Goal: Information Seeking & Learning: Find specific page/section

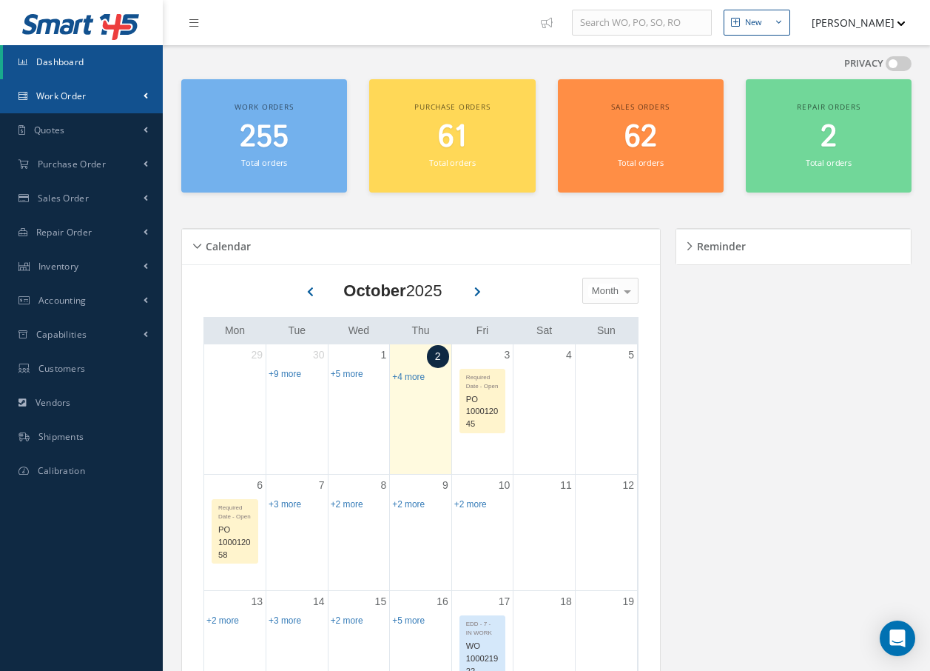
click at [81, 103] on link "Work Order" at bounding box center [81, 96] width 163 height 34
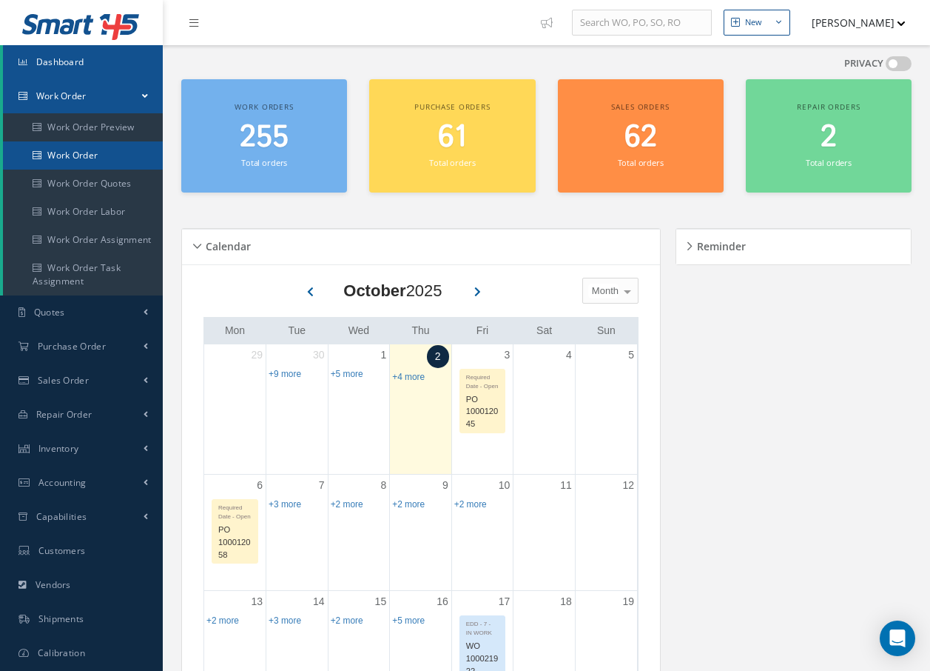
click at [78, 154] on link "Work Order" at bounding box center [83, 155] width 160 height 28
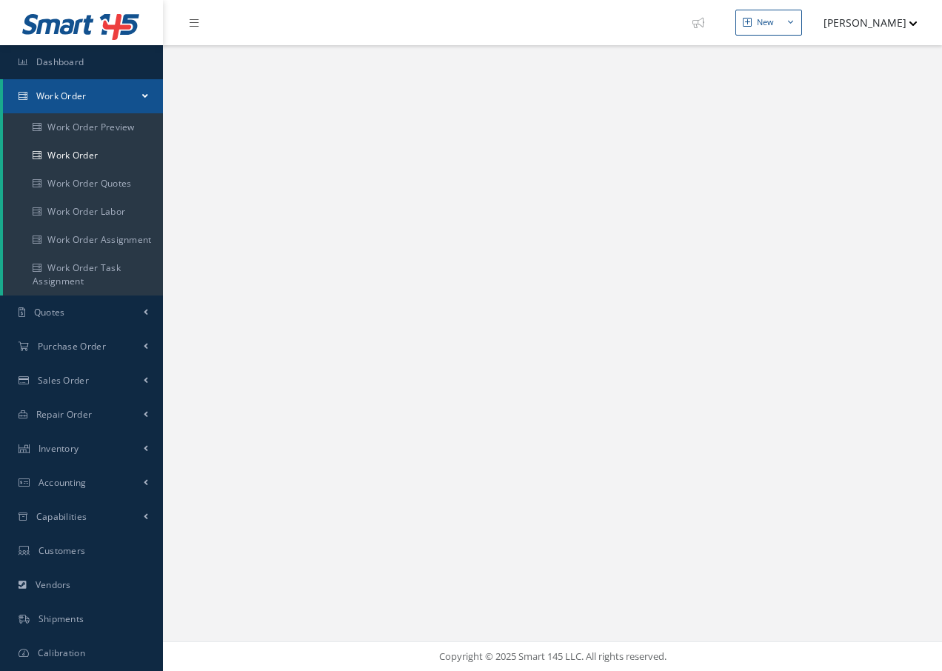
select select "25"
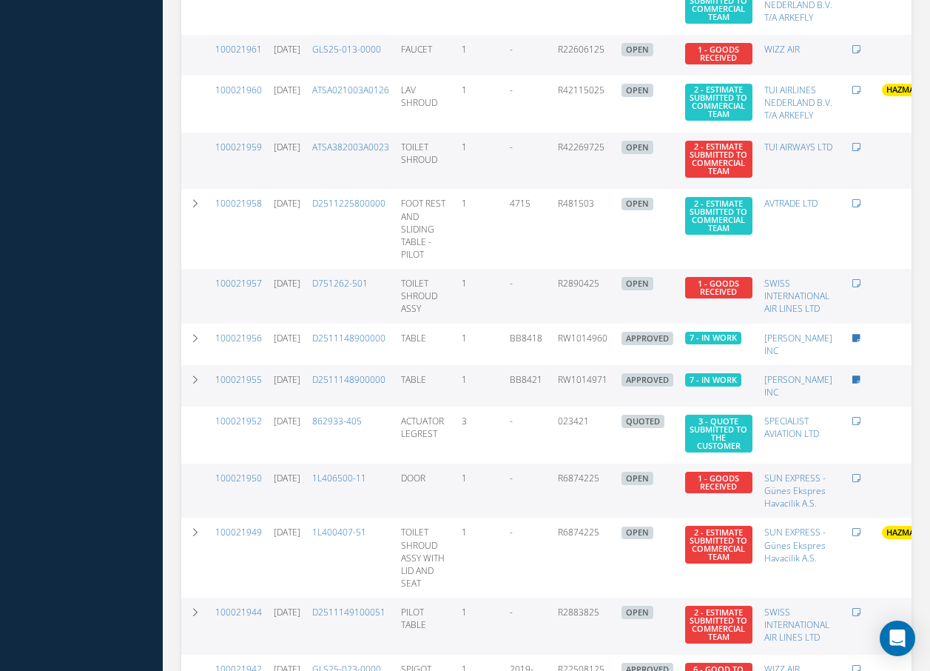
scroll to position [1127, 0]
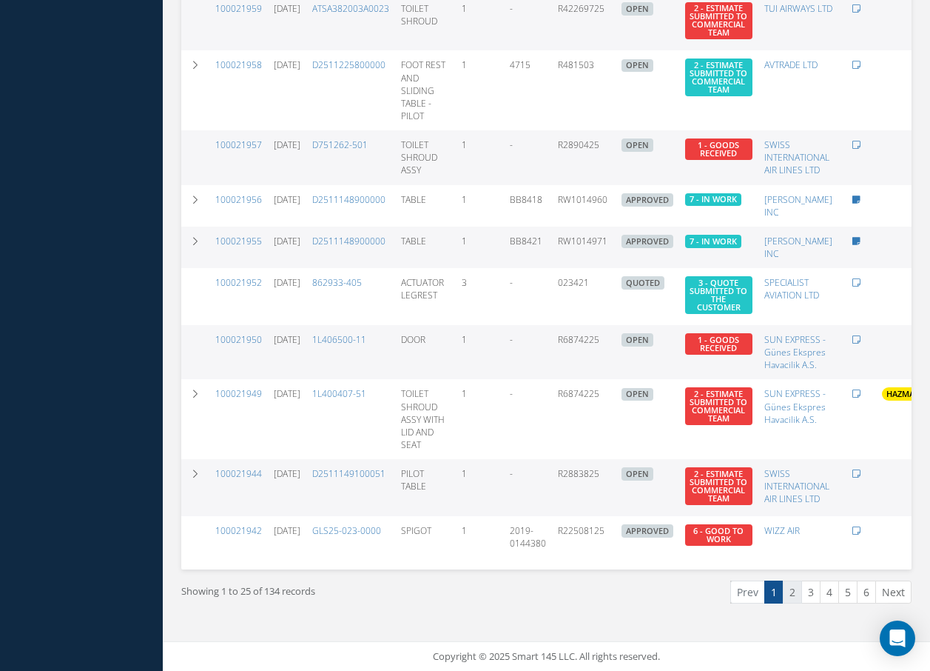
click at [788, 590] on link "2" at bounding box center [792, 591] width 19 height 23
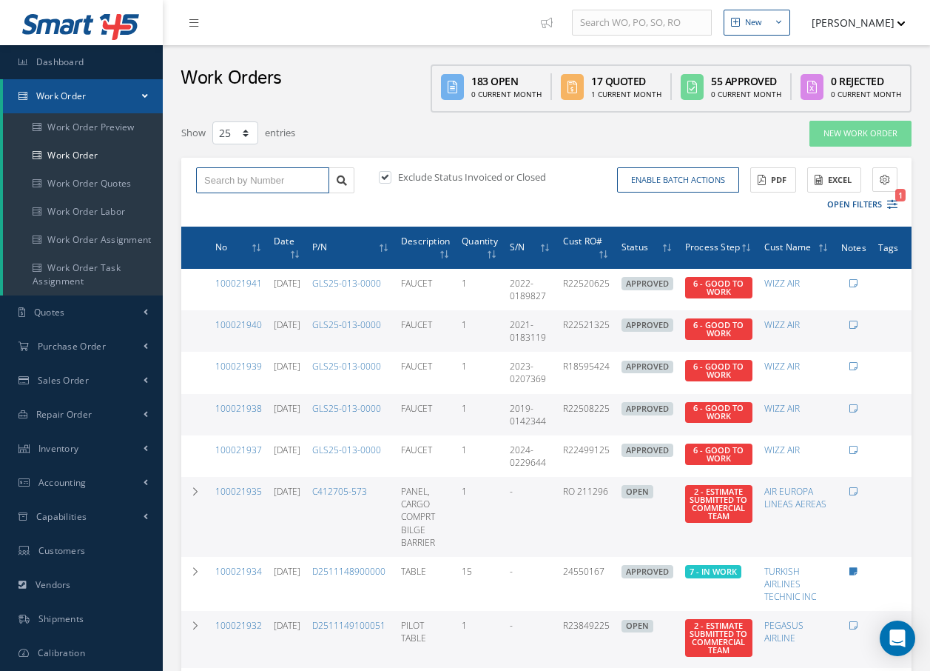
click at [301, 177] on input "text" at bounding box center [262, 180] width 133 height 27
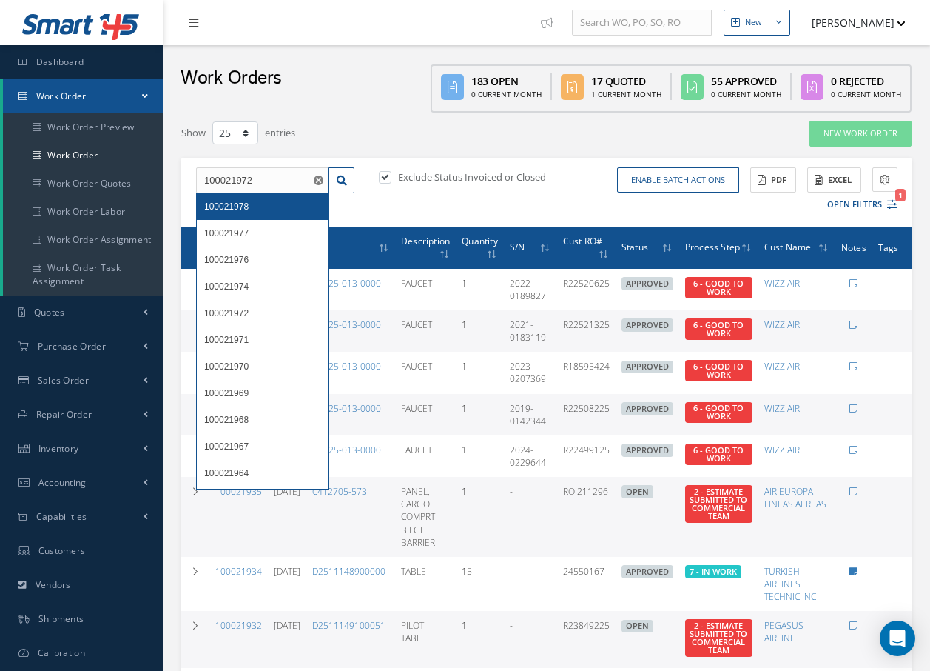
click at [261, 209] on div "100021978" at bounding box center [262, 206] width 117 height 15
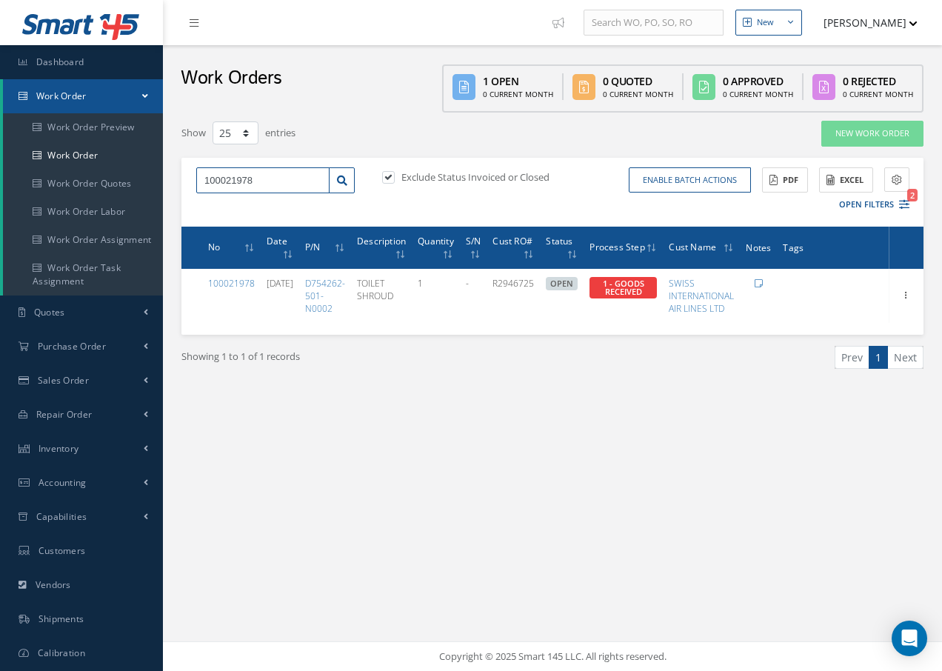
drag, startPoint x: 262, startPoint y: 182, endPoint x: 246, endPoint y: 182, distance: 15.5
click at [246, 182] on input "100021978" at bounding box center [262, 180] width 133 height 27
type input "100021972"
click at [254, 212] on div "100021972" at bounding box center [262, 206] width 117 height 15
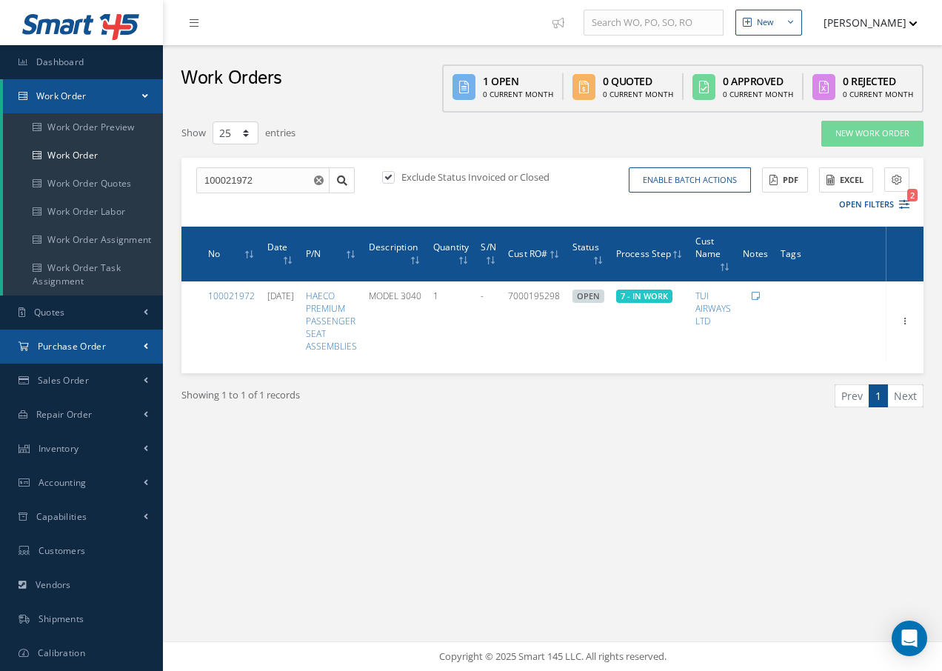
click at [58, 346] on span "Purchase Order" at bounding box center [72, 346] width 68 height 13
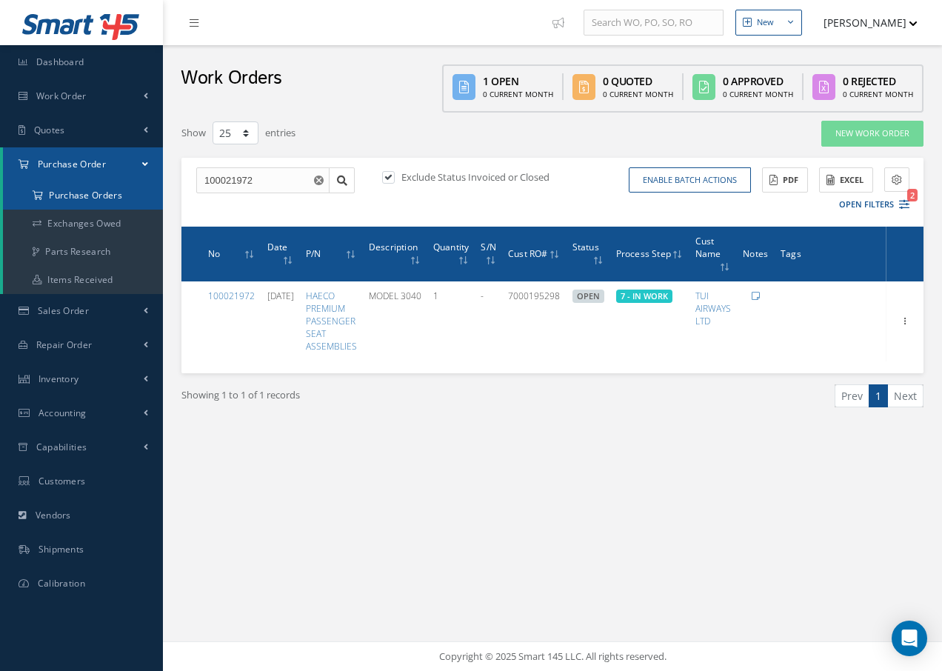
click at [98, 195] on a=1&status_id=2&status_id=3&status_id=5&collapsedFilters"] "Purchase Orders" at bounding box center [83, 195] width 160 height 28
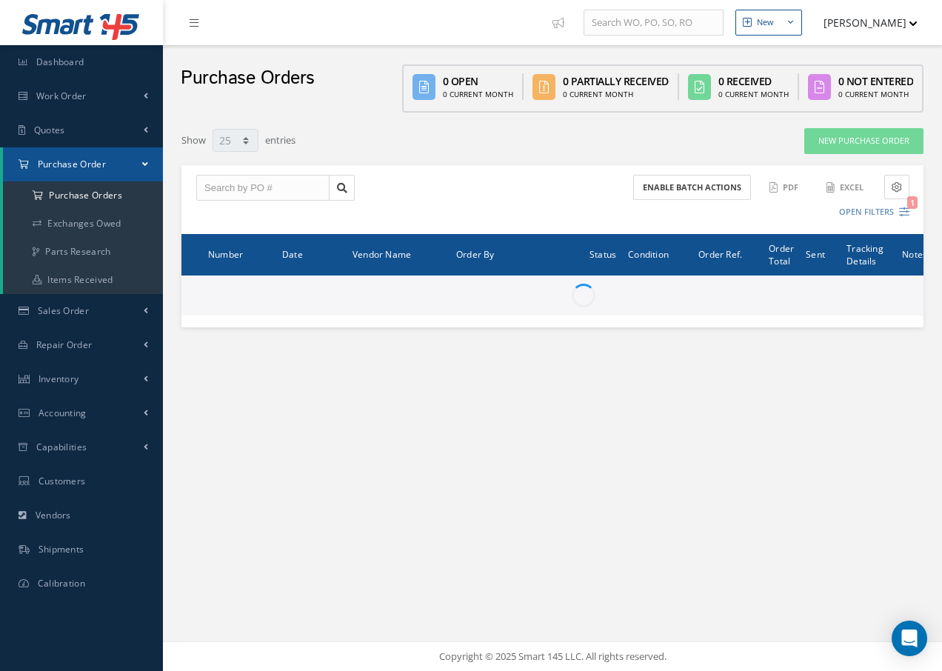
select select "25"
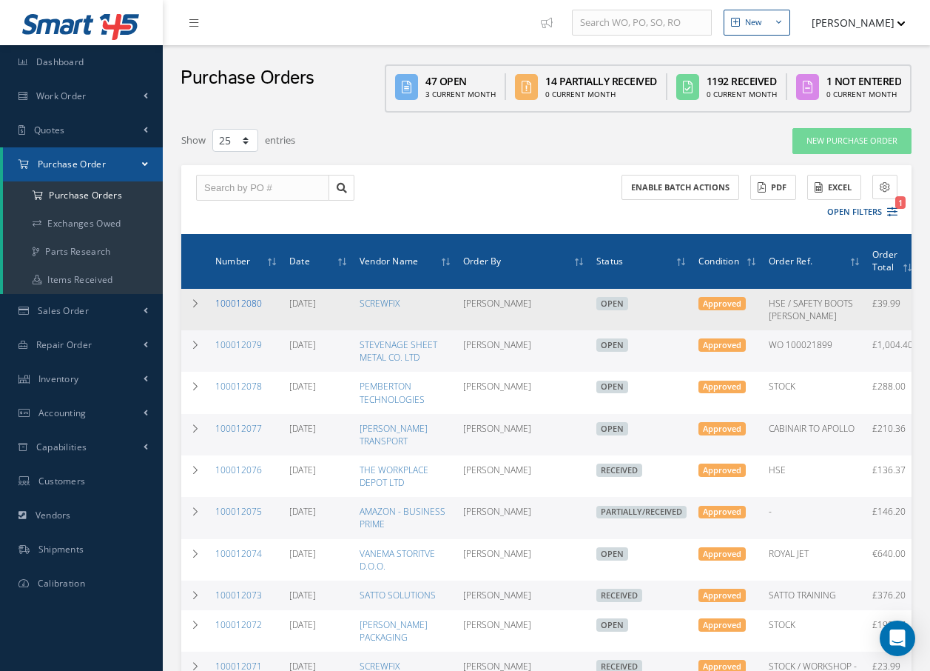
click at [256, 301] on link "100012080" at bounding box center [238, 303] width 47 height 13
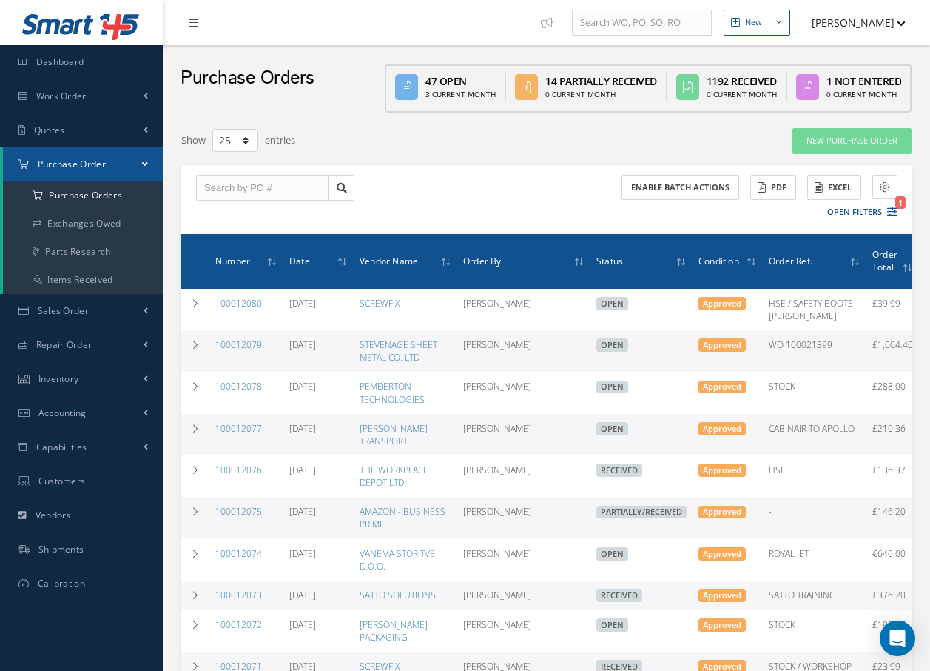
select select "25"
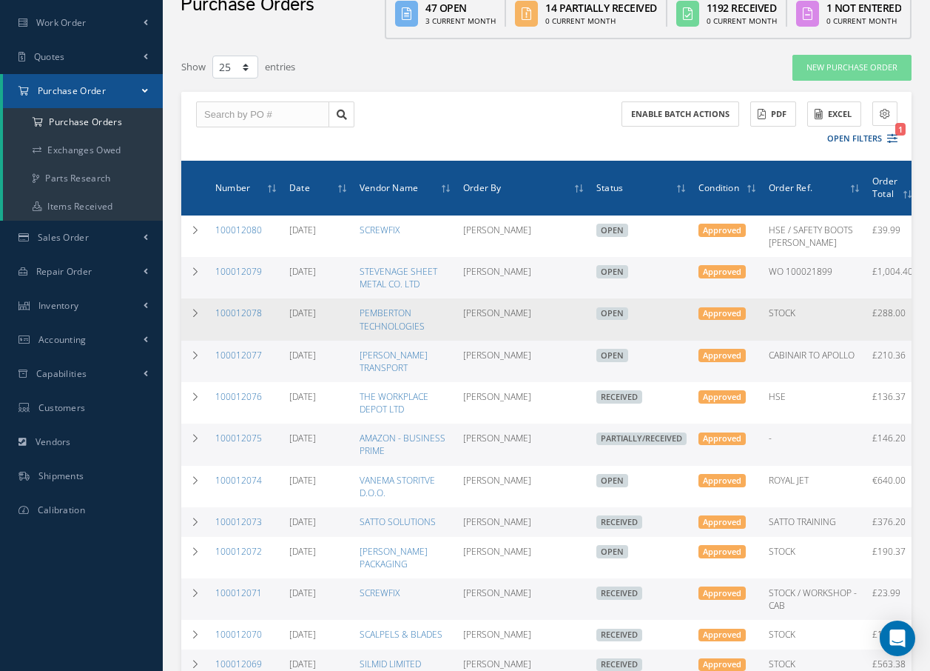
scroll to position [74, 0]
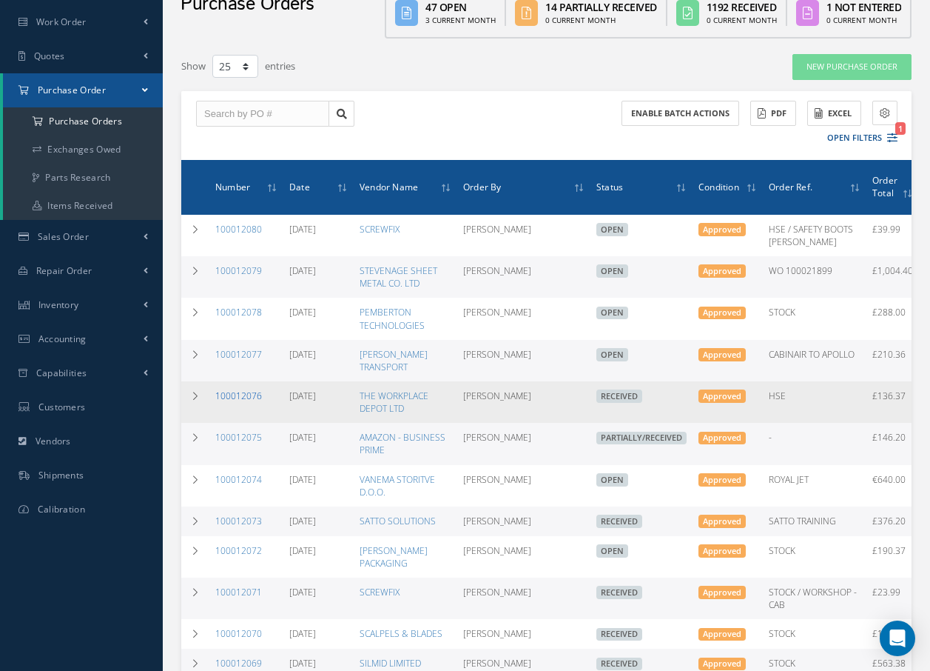
click at [249, 402] on link "100012076" at bounding box center [238, 395] width 47 height 13
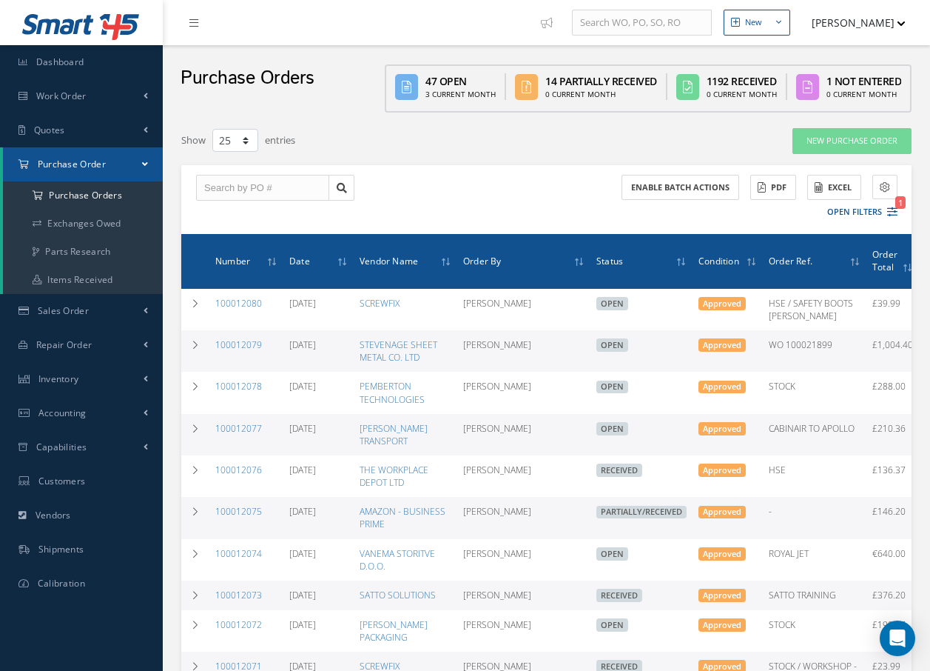
select select "25"
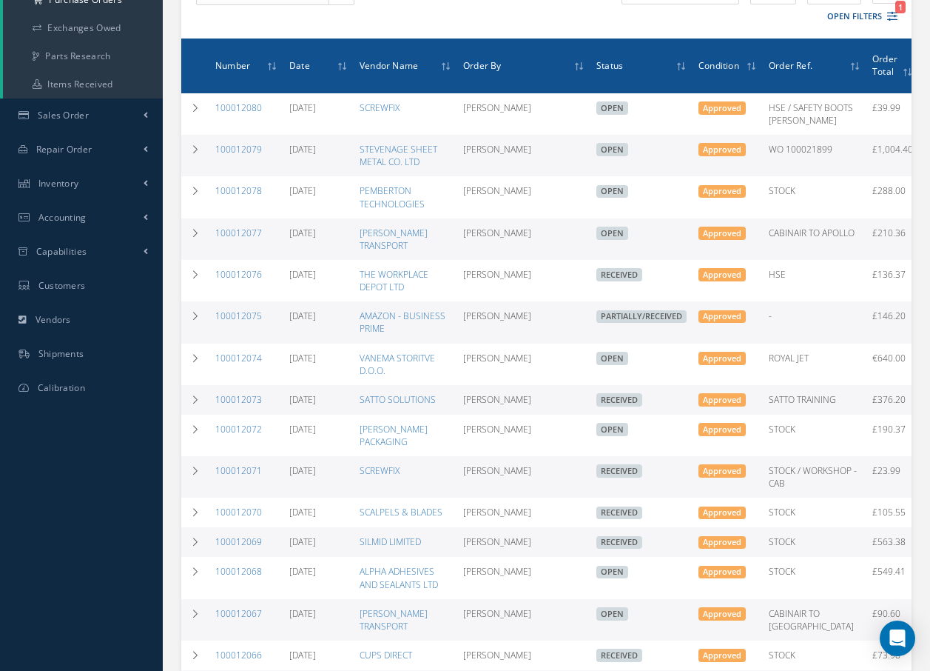
scroll to position [222, 0]
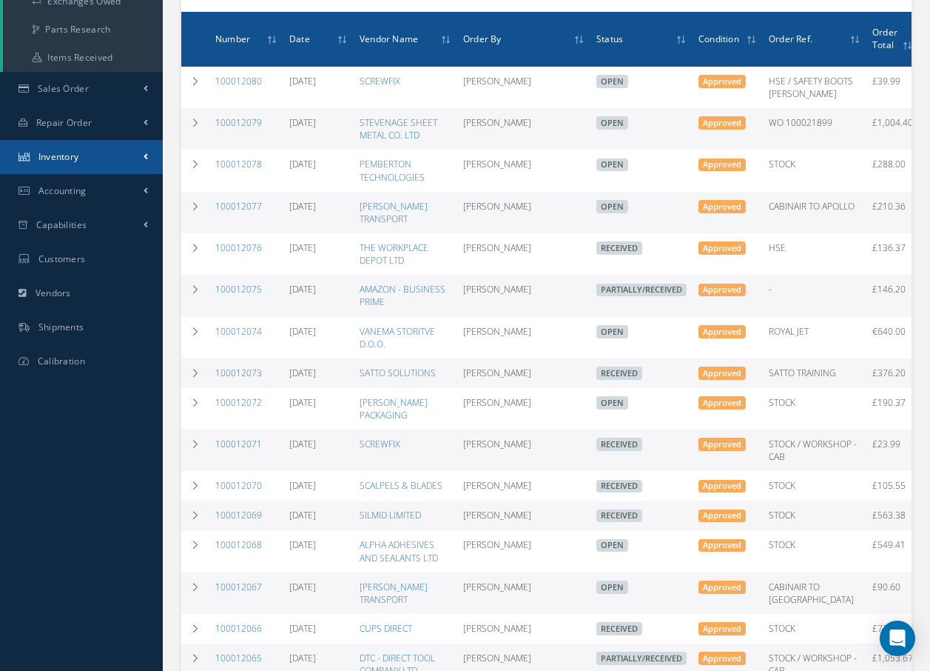
click at [73, 159] on span "Inventory" at bounding box center [58, 156] width 41 height 13
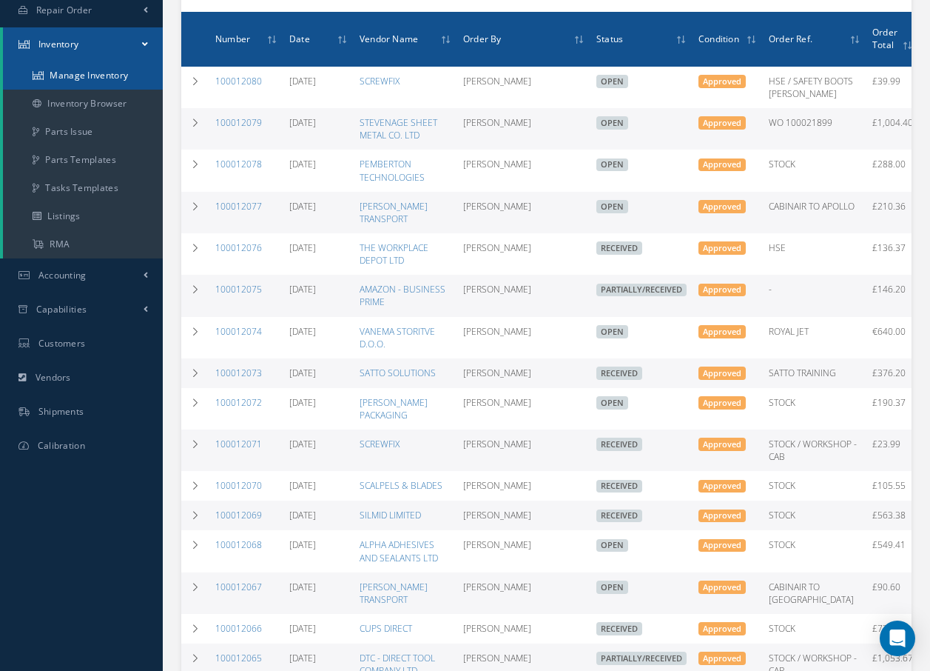
click at [81, 75] on link "Manage Inventory" at bounding box center [83, 75] width 160 height 28
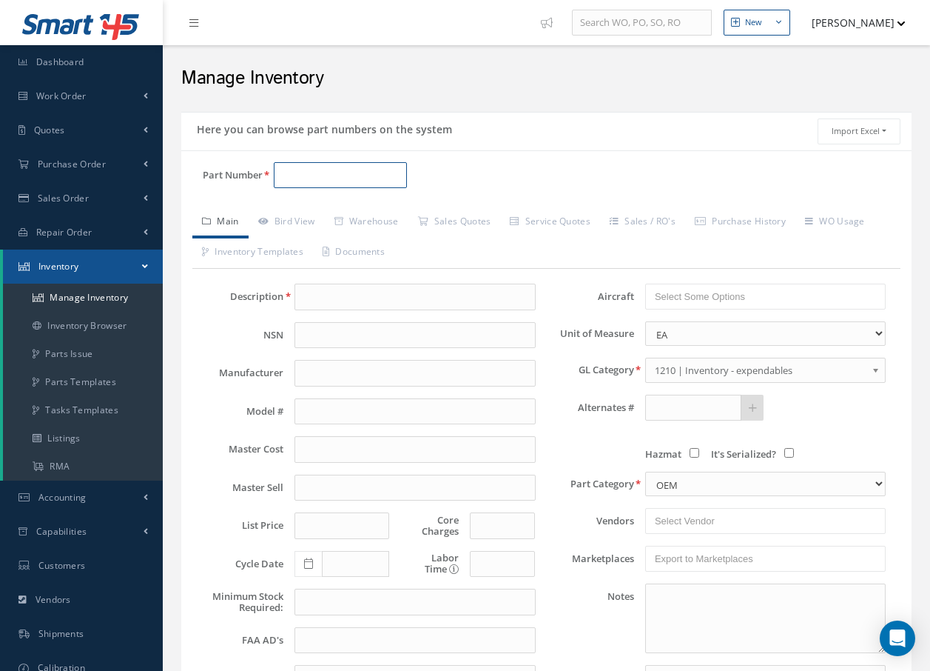
click at [315, 180] on input "Part Number" at bounding box center [340, 175] width 133 height 27
type input "s"
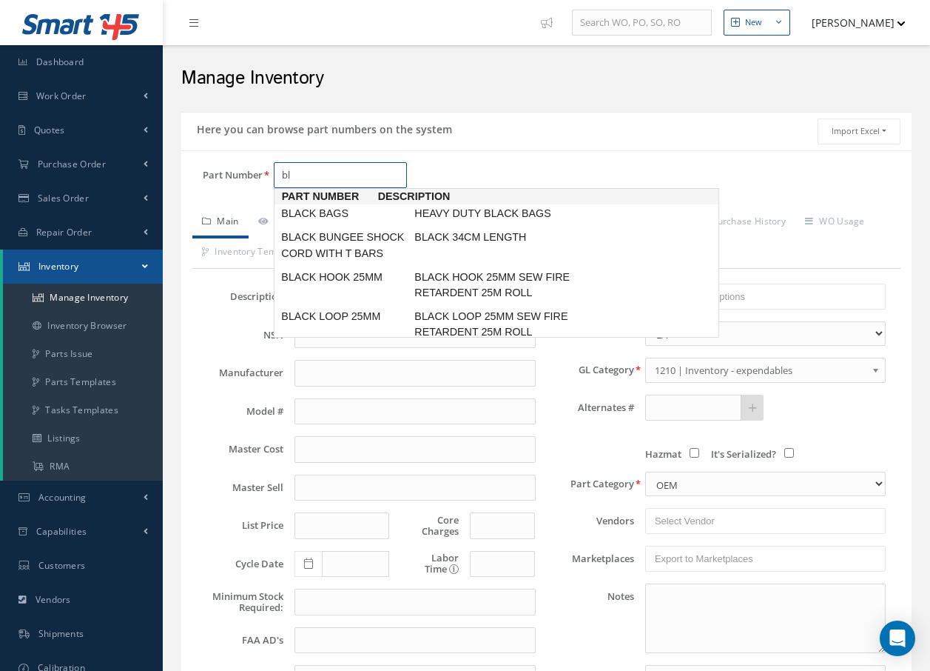
type input "b"
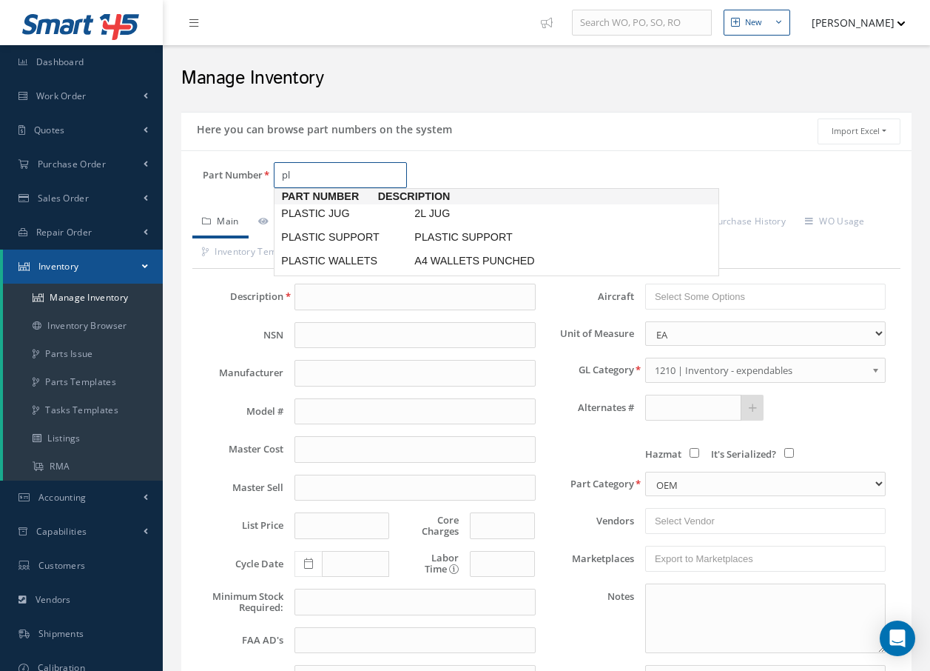
type input "p"
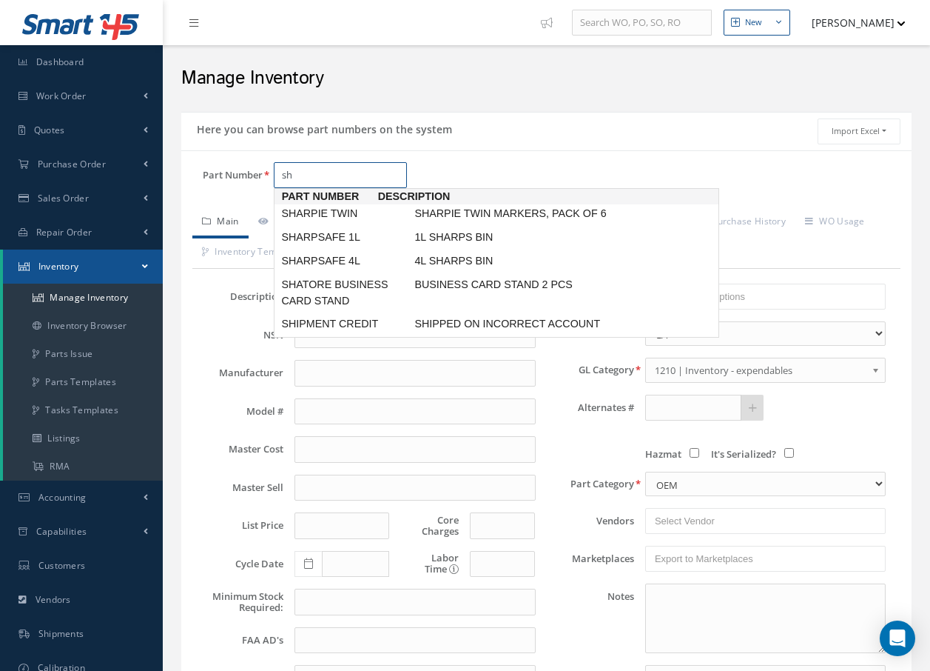
type input "s"
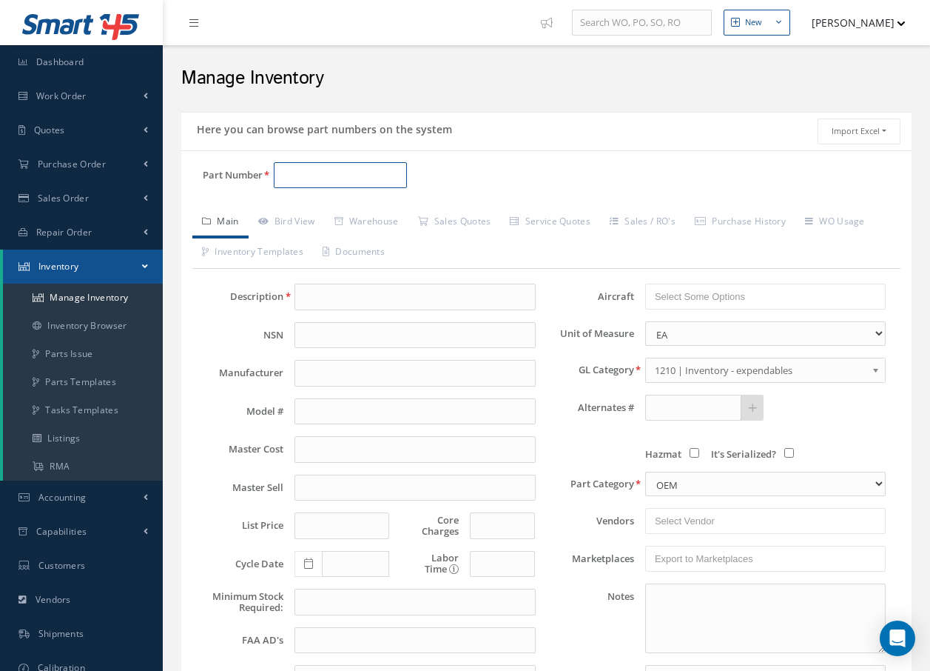
type input "b"
drag, startPoint x: 127, startPoint y: 171, endPoint x: 108, endPoint y: 179, distance: 20.2
click at [127, 171] on link "Purchase Order" at bounding box center [81, 164] width 163 height 34
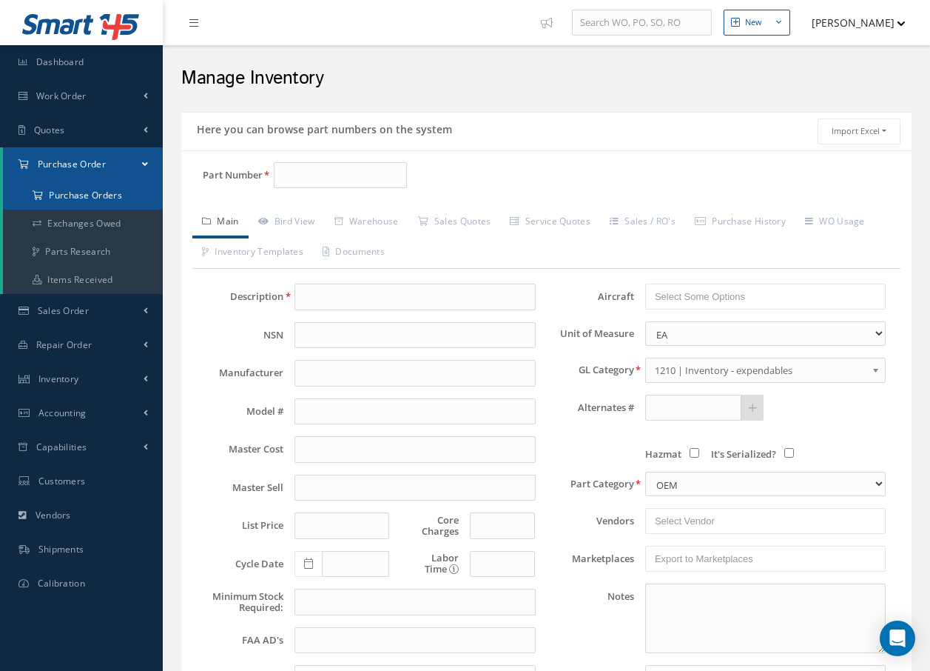
click at [105, 198] on a=1&status_id=2&status_id=3&status_id=5&collapsedFilters"] "Purchase Orders" at bounding box center [83, 195] width 160 height 28
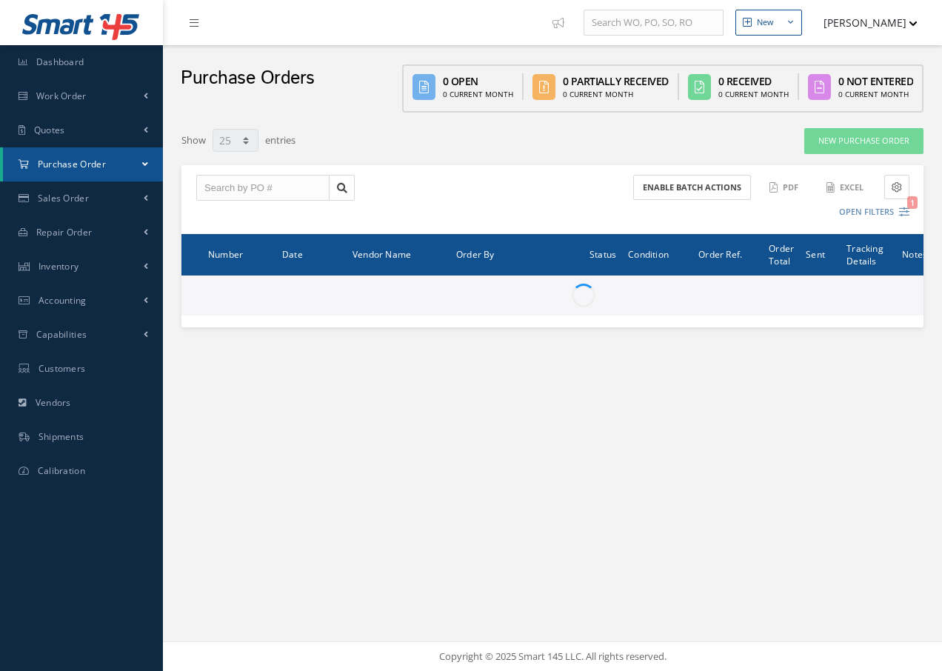
select select "25"
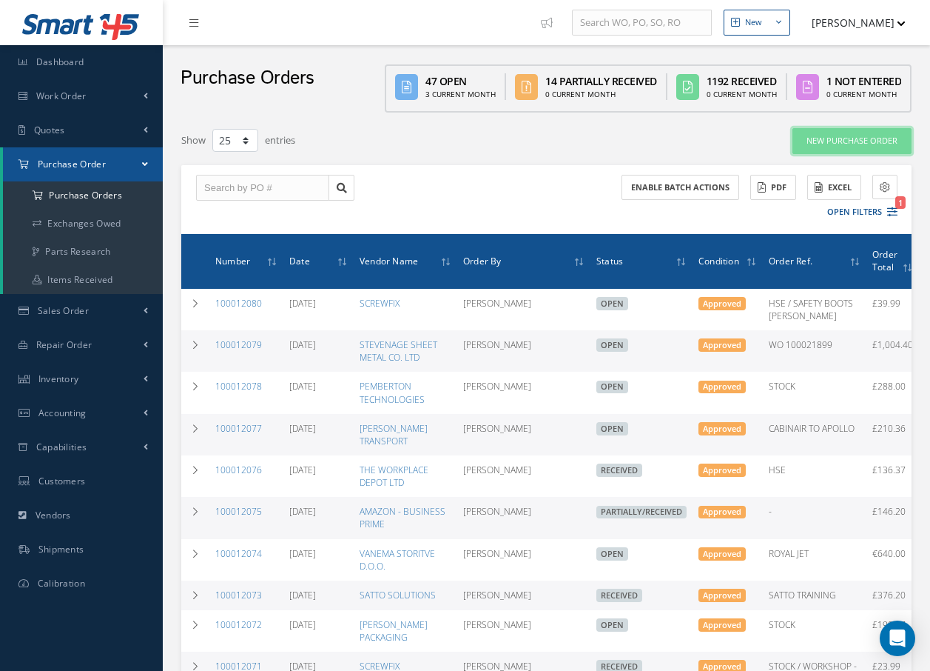
click at [846, 144] on link "New Purchase Order" at bounding box center [852, 141] width 119 height 26
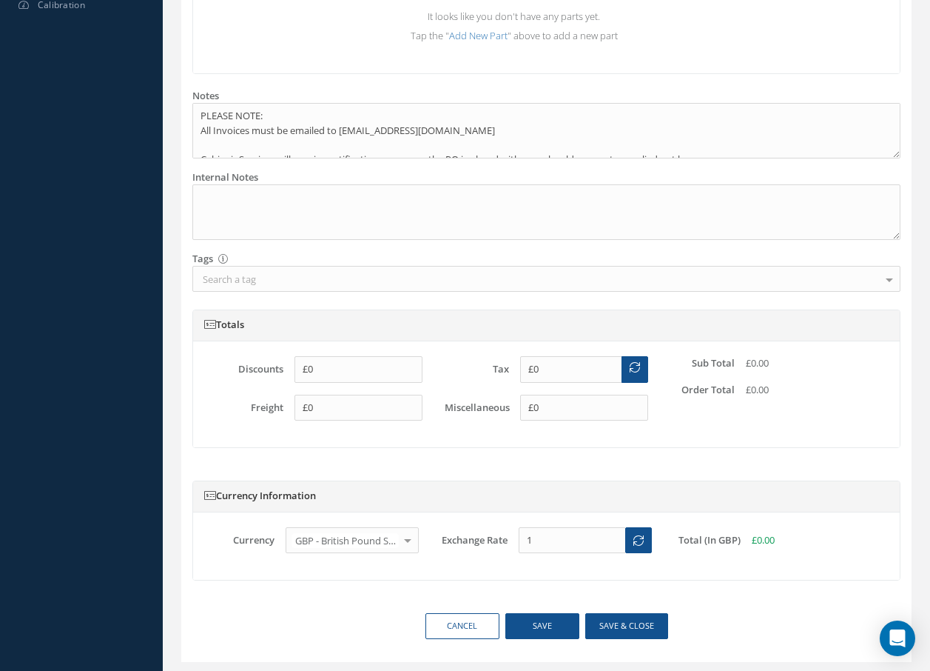
scroll to position [628, 0]
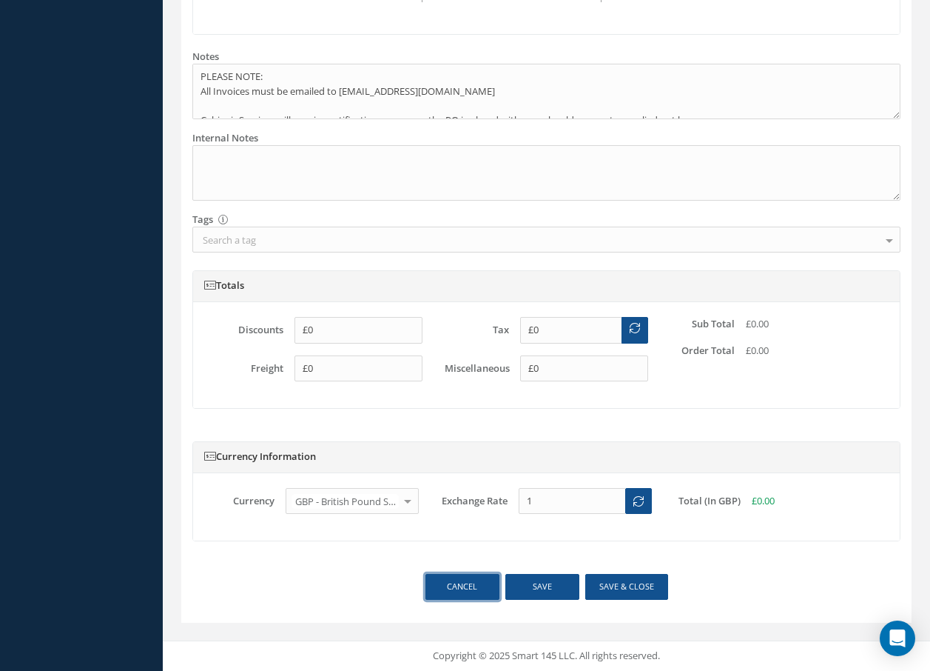
click at [477, 582] on link "Cancel" at bounding box center [463, 587] width 74 height 26
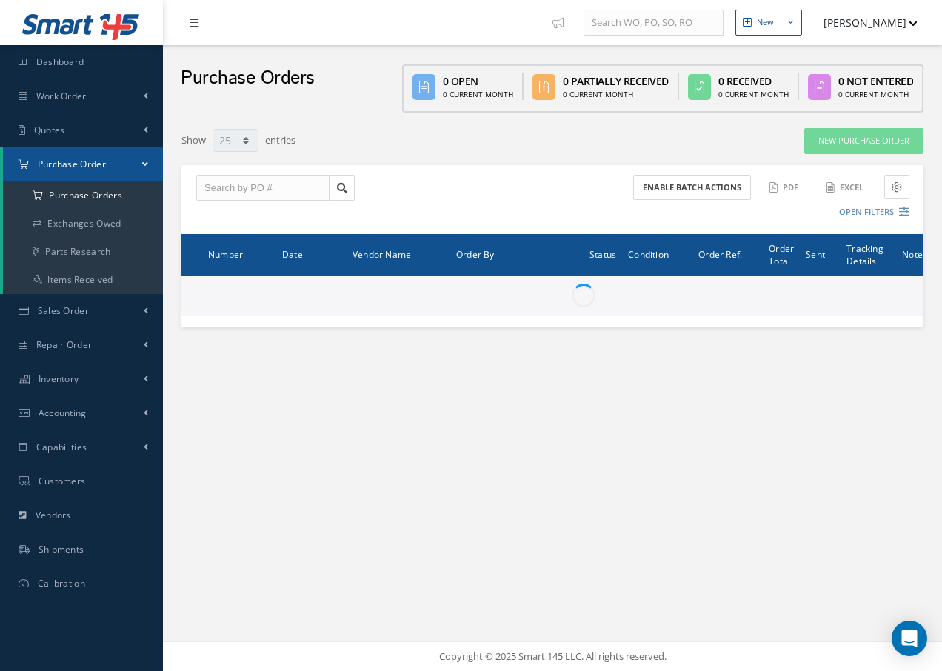
select select "25"
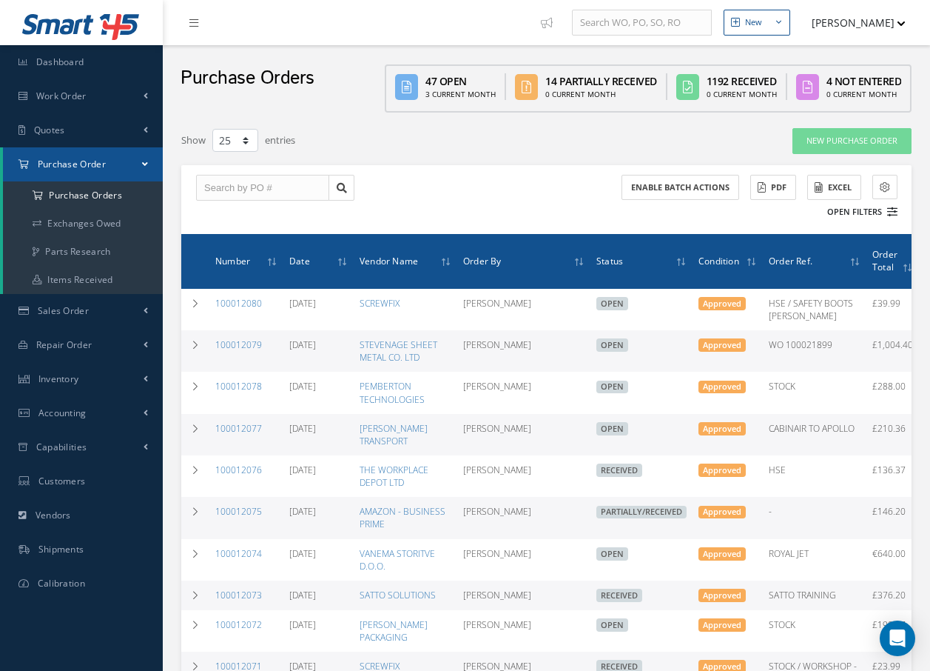
click at [864, 218] on button "Open Filters" at bounding box center [856, 212] width 84 height 24
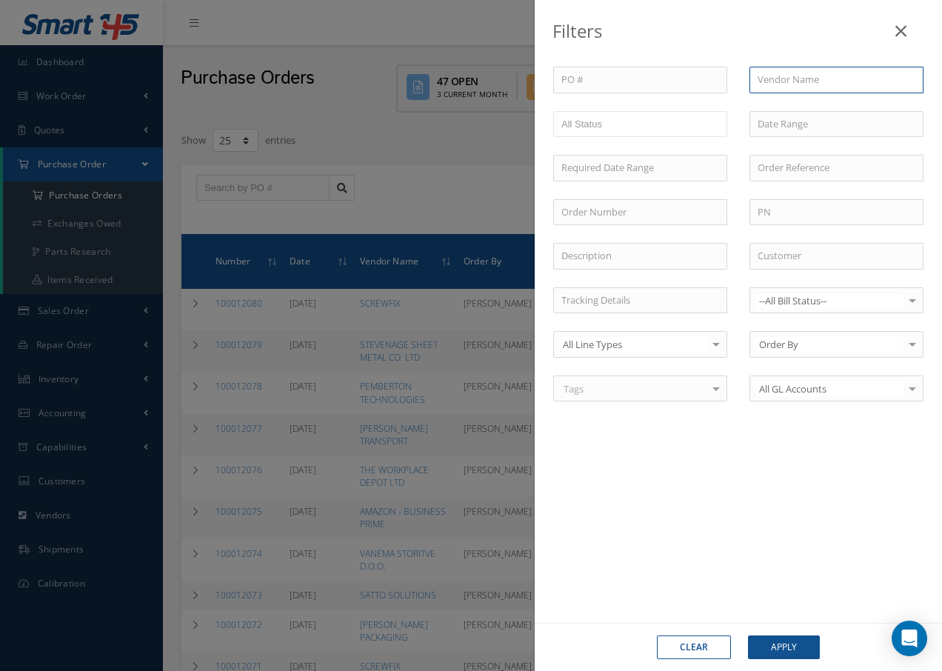
click at [814, 74] on input "text" at bounding box center [836, 80] width 174 height 27
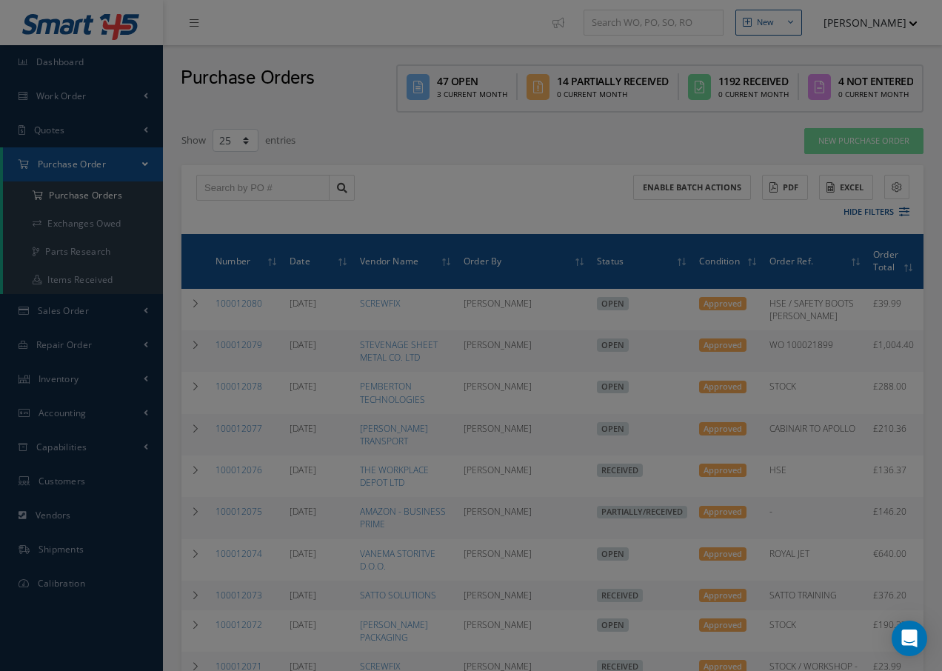
click at [829, 233] on div "PO # Vendor Name li LIGHTNING PACKAGING SUPPLIES LTD LINGHAI JINCHENG AVIATION …" at bounding box center [738, 243] width 392 height 352
click at [880, 213] on input "text" at bounding box center [836, 212] width 174 height 27
click at [845, 227] on div "PO # Vendor Name li LIGHTNING PACKAGING SUPPLIES LTD LINGHAI JINCHENG AVIATION …" at bounding box center [738, 243] width 392 height 352
click at [846, 216] on input "text" at bounding box center [836, 212] width 174 height 27
click at [846, 217] on input "text" at bounding box center [836, 212] width 174 height 27
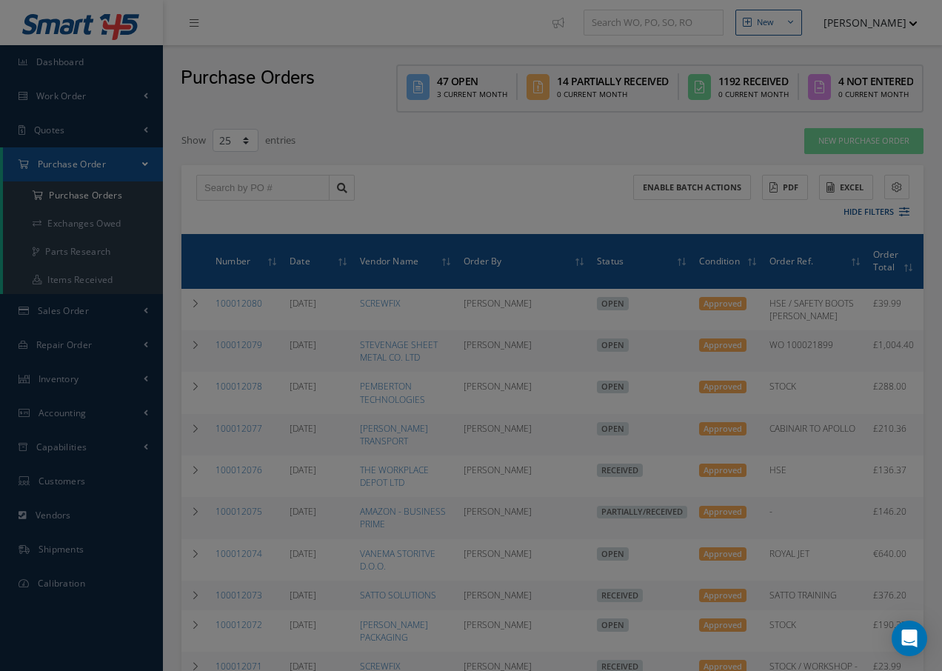
click at [853, 217] on input "text" at bounding box center [836, 212] width 174 height 27
click at [856, 221] on input "text" at bounding box center [836, 212] width 174 height 27
click at [856, 220] on input "text" at bounding box center [836, 212] width 174 height 27
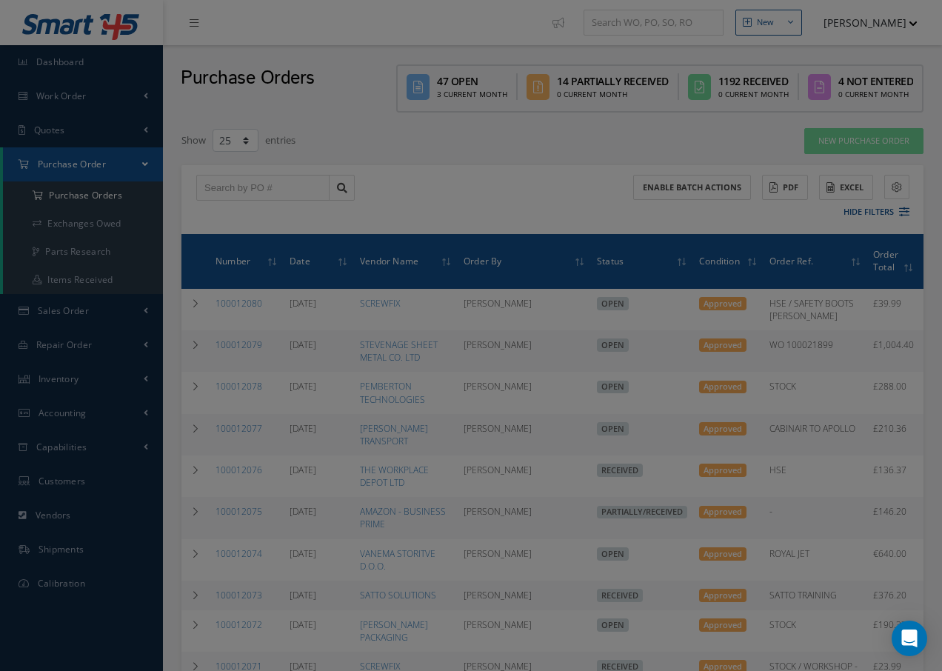
click at [857, 219] on input "text" at bounding box center [836, 212] width 174 height 27
click at [858, 218] on input "text" at bounding box center [836, 212] width 174 height 27
click at [873, 212] on input "text" at bounding box center [836, 212] width 174 height 27
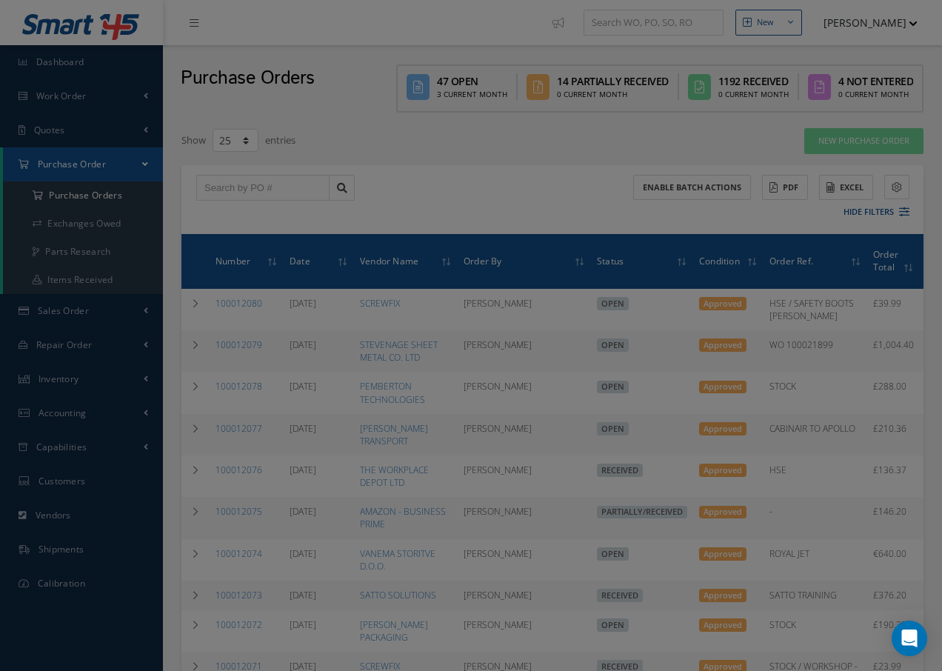
click at [877, 208] on input "text" at bounding box center [836, 212] width 174 height 27
click at [879, 208] on input "text" at bounding box center [836, 212] width 174 height 27
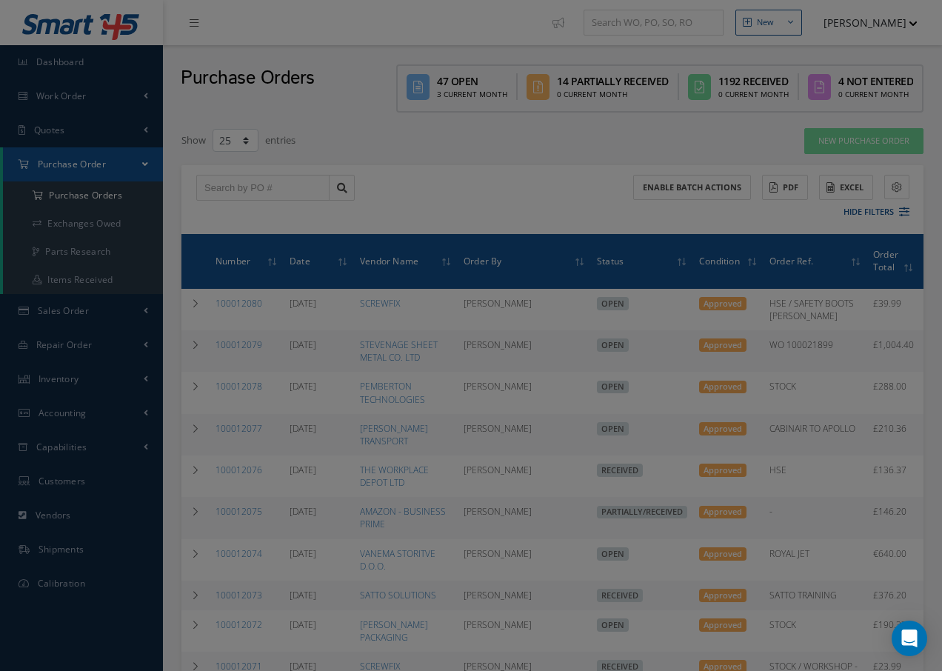
click at [851, 218] on input "text" at bounding box center [836, 212] width 174 height 27
click at [786, 216] on input "text" at bounding box center [836, 212] width 174 height 27
drag, startPoint x: 517, startPoint y: 225, endPoint x: 543, endPoint y: 224, distance: 26.7
click at [519, 224] on div "Filters PO # Vendor Name li LIGHTNING PACKAGING SUPPLIES LTD LINGHAI JINCHENG A…" at bounding box center [471, 335] width 942 height 671
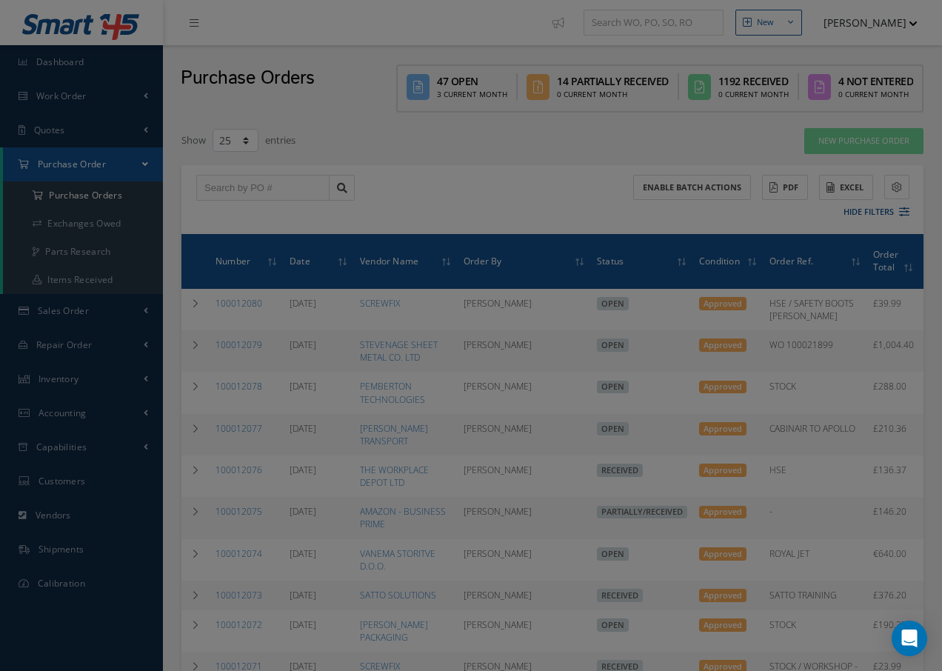
click at [543, 224] on body "Smart 145 Dashboard Work Order Work Order Preview Work Order Work Order Quotes …" at bounding box center [471, 335] width 942 height 671
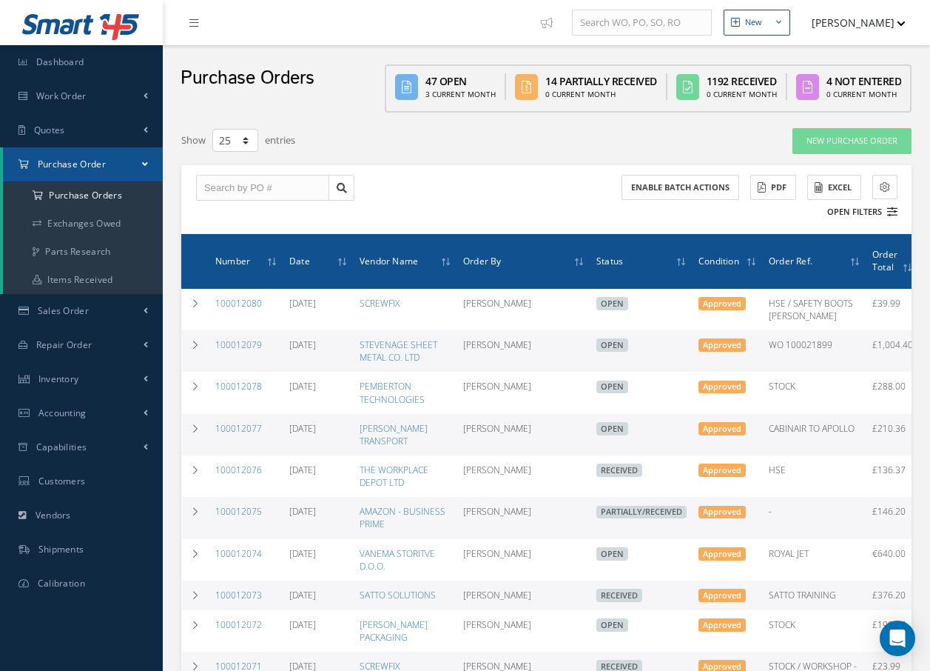
click at [856, 210] on button "Open Filters" at bounding box center [856, 212] width 84 height 24
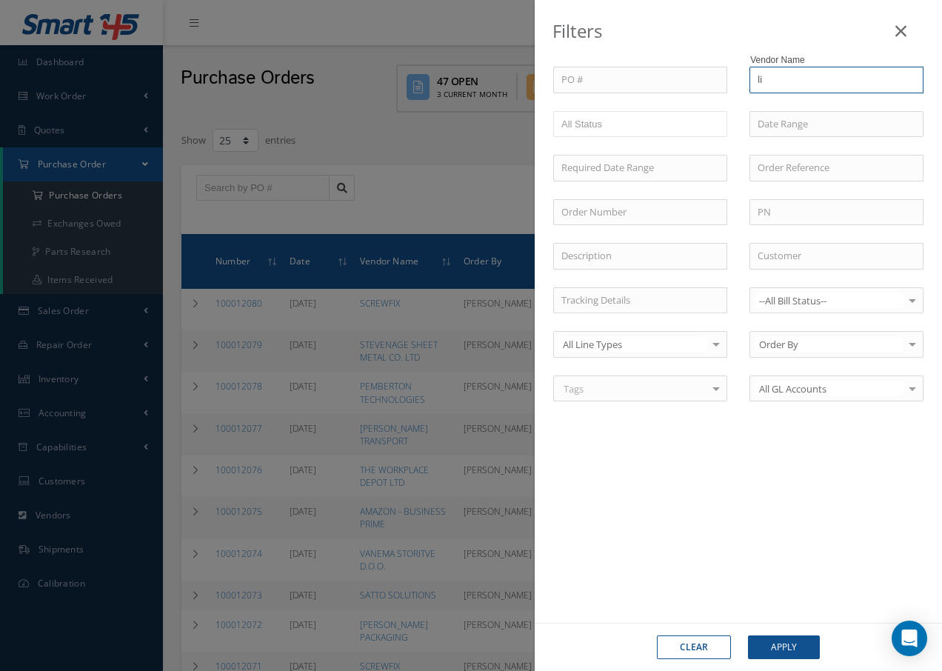
click at [829, 88] on input "li" at bounding box center [836, 80] width 174 height 27
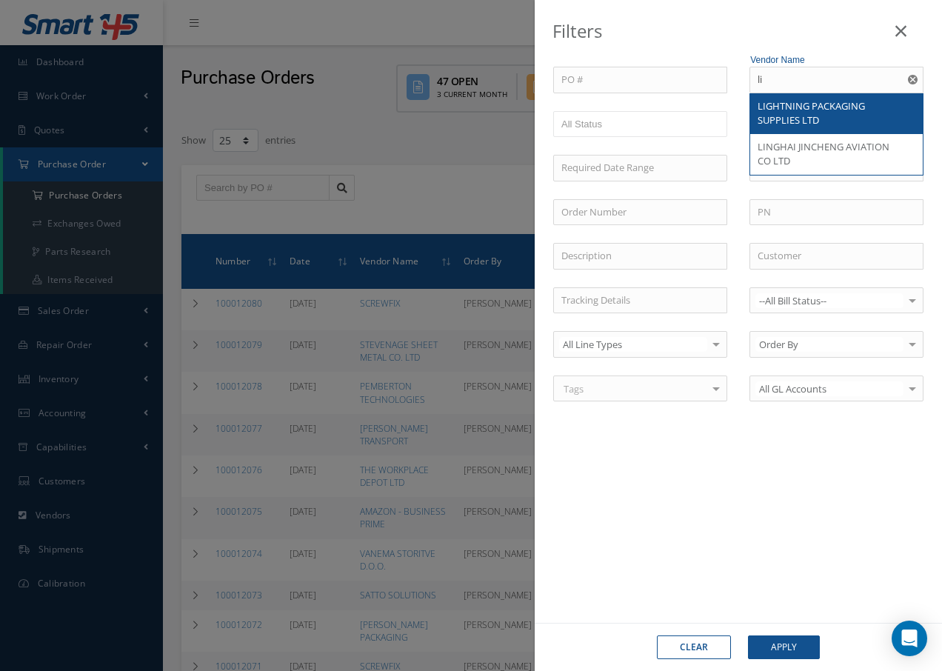
click at [834, 112] on span "LIGHTNING PACKAGING SUPPLIES LTD" at bounding box center [810, 113] width 107 height 28
type input "LIGHTNING PACKAGING SUPPLIES LTD"
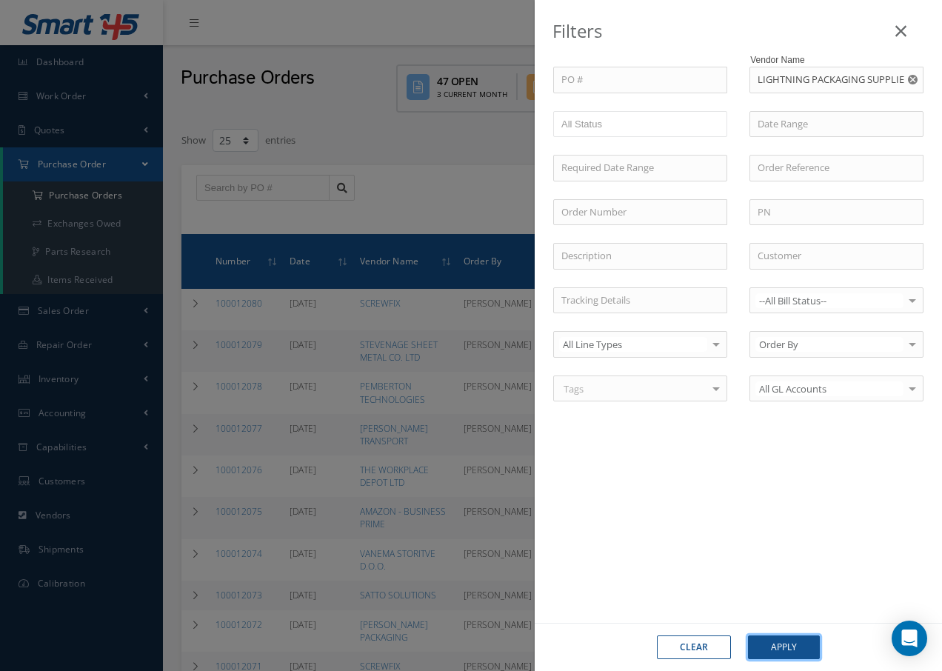
click at [789, 653] on button "Apply" at bounding box center [784, 647] width 72 height 24
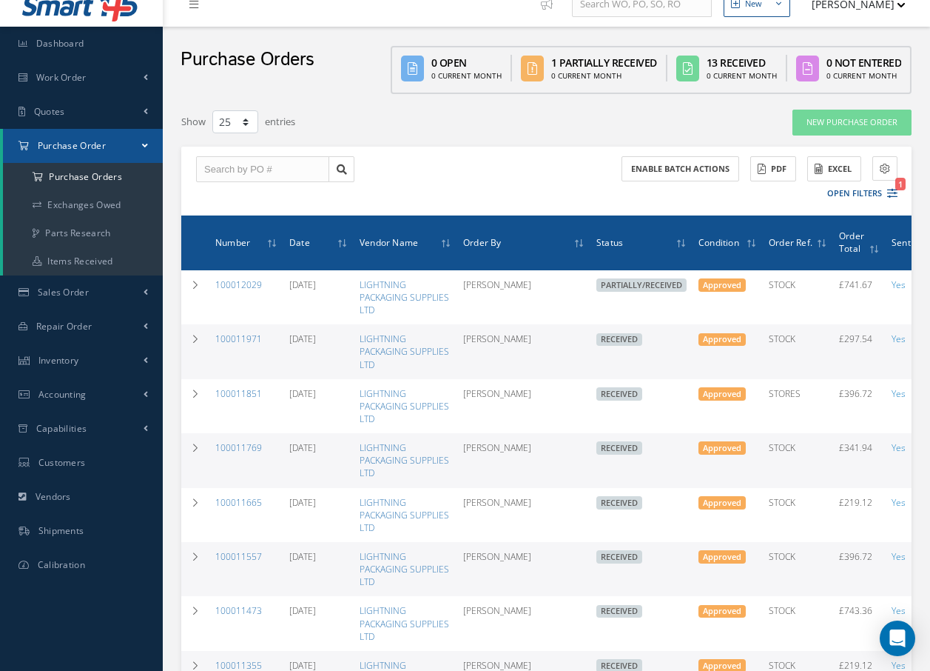
scroll to position [222, 0]
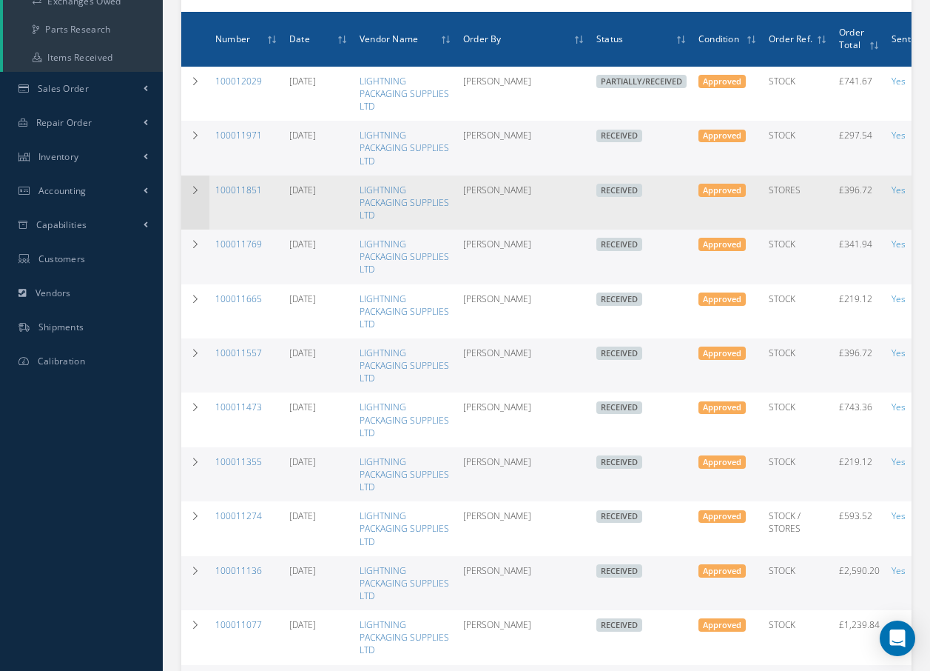
click at [198, 192] on icon at bounding box center [195, 190] width 10 height 9
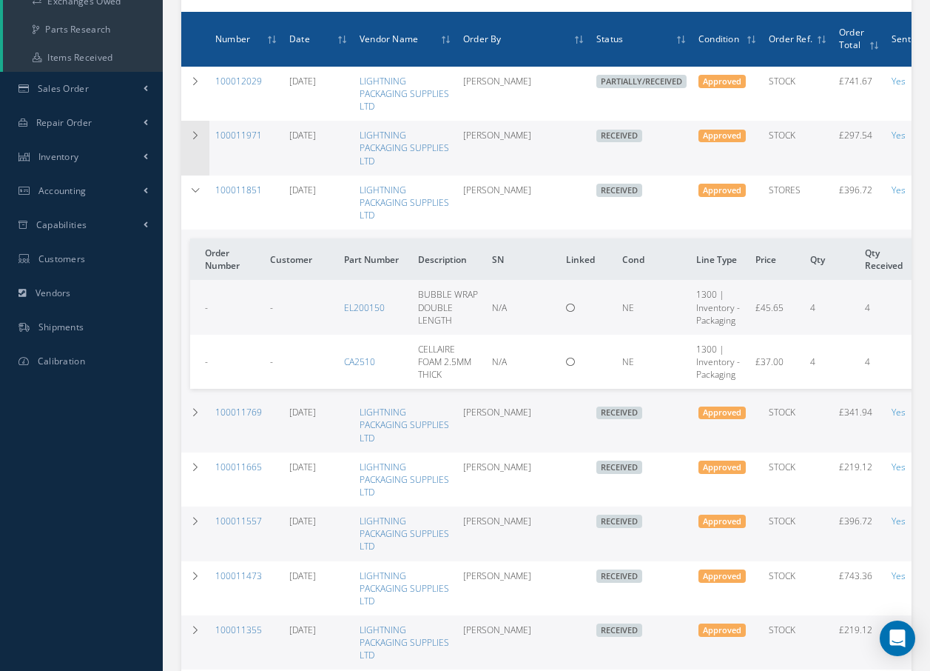
click at [196, 149] on td at bounding box center [195, 148] width 28 height 54
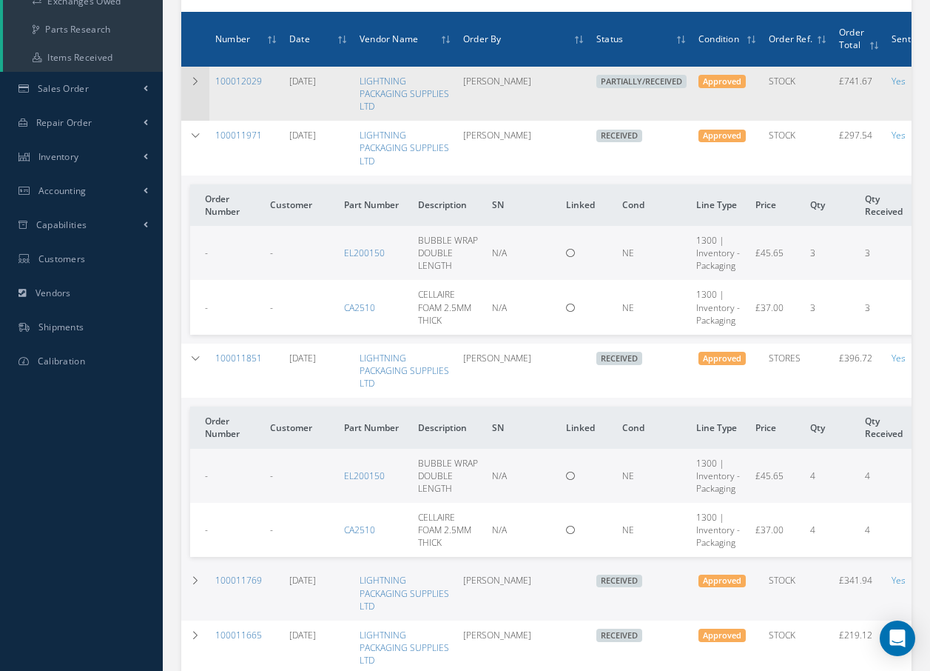
click at [195, 81] on icon at bounding box center [195, 81] width 10 height 9
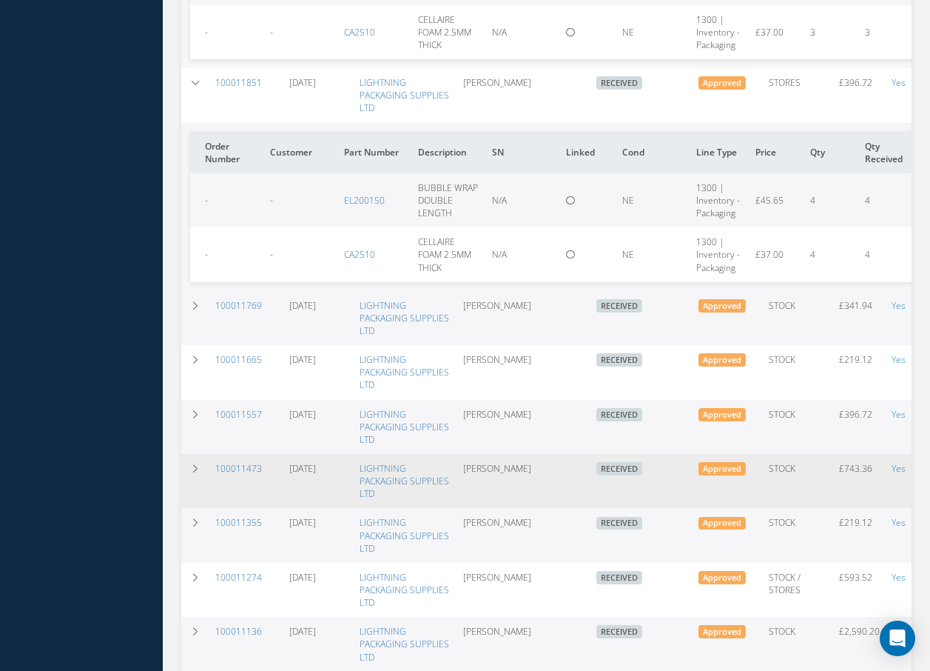
scroll to position [814, 0]
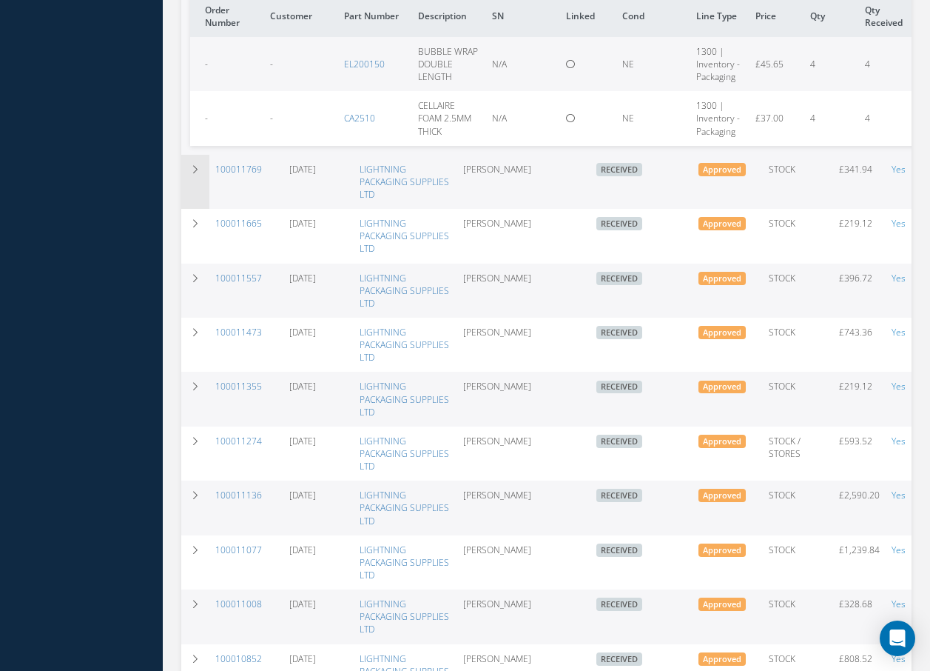
click at [203, 175] on td at bounding box center [195, 182] width 28 height 54
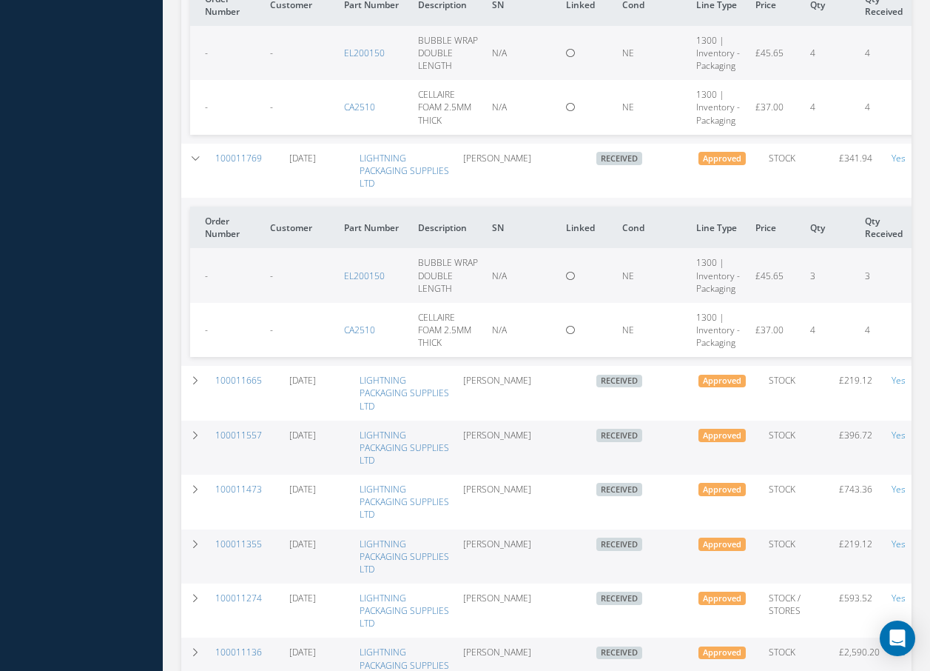
scroll to position [1036, 0]
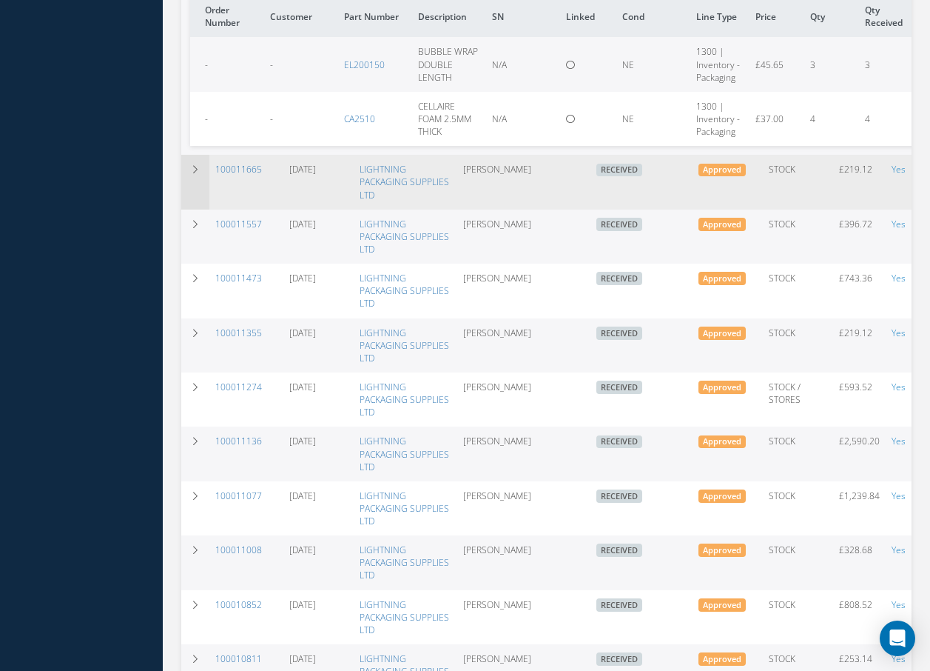
click at [204, 173] on td at bounding box center [195, 182] width 28 height 54
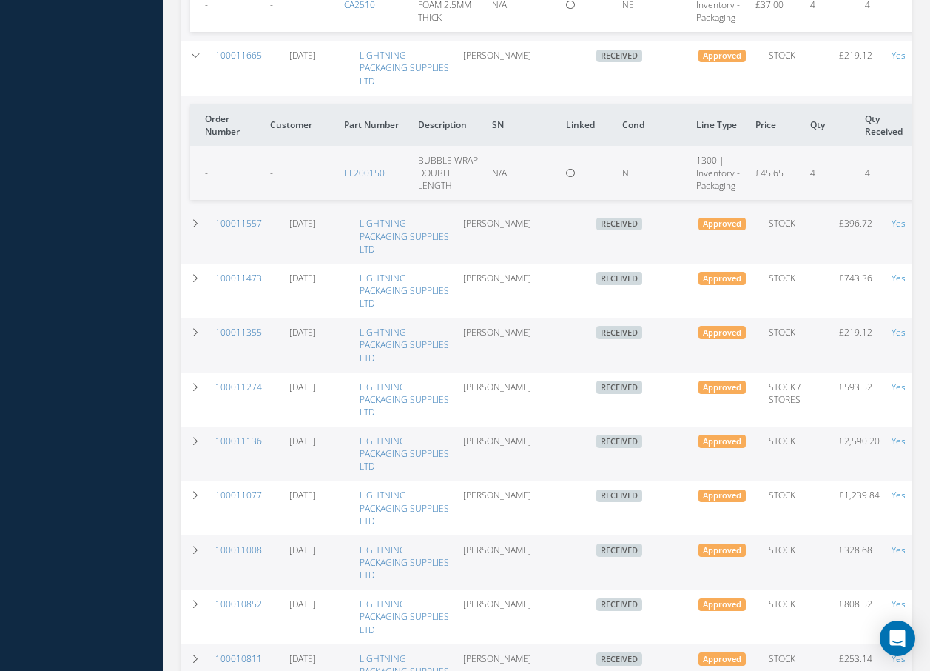
scroll to position [1184, 0]
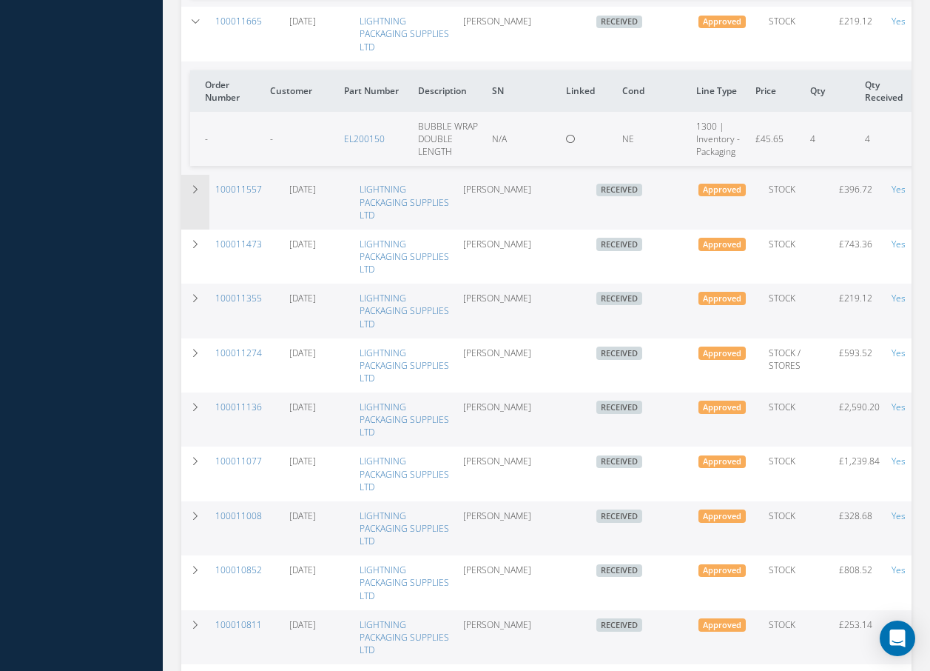
click at [193, 199] on td at bounding box center [195, 202] width 28 height 54
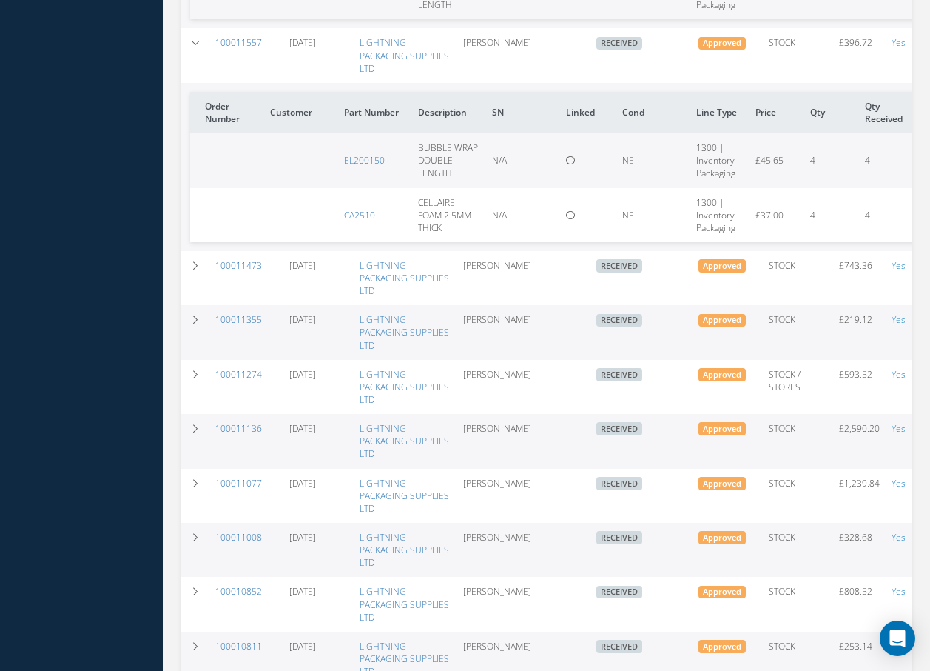
scroll to position [1332, 0]
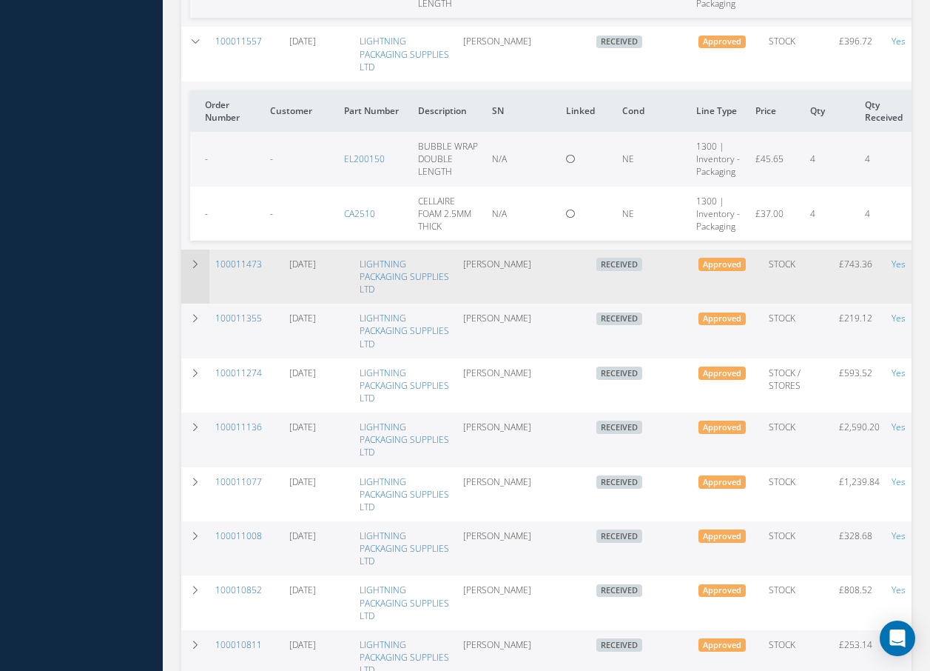
click at [199, 273] on td at bounding box center [195, 276] width 28 height 54
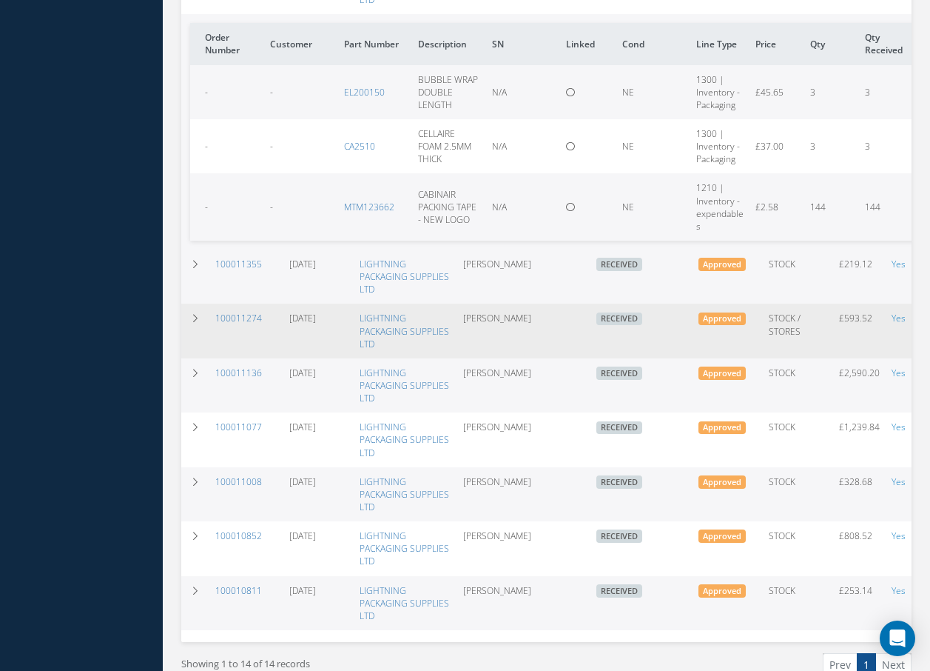
scroll to position [1702, 0]
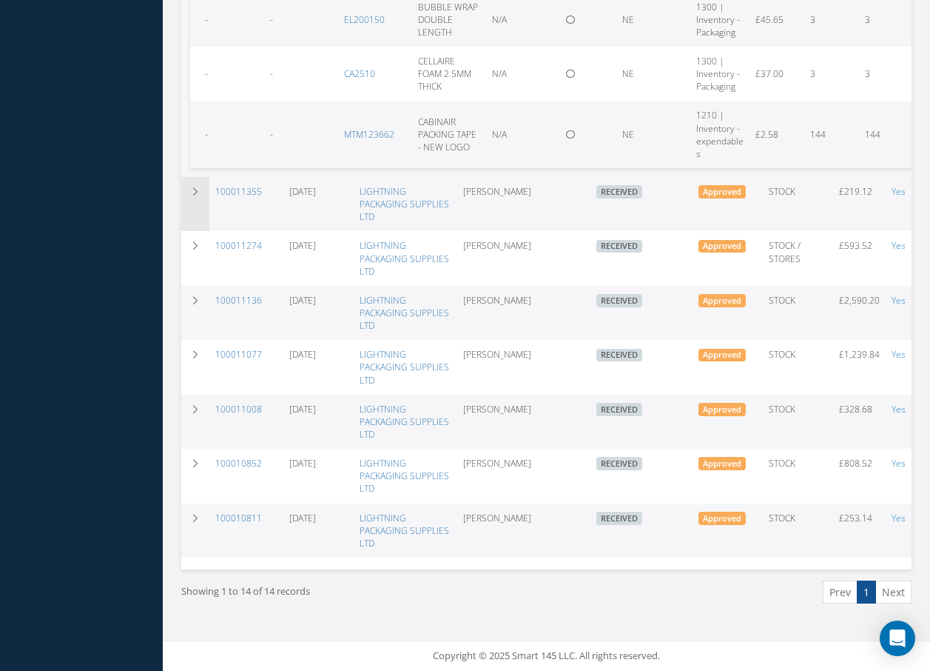
click at [192, 188] on icon at bounding box center [195, 191] width 10 height 9
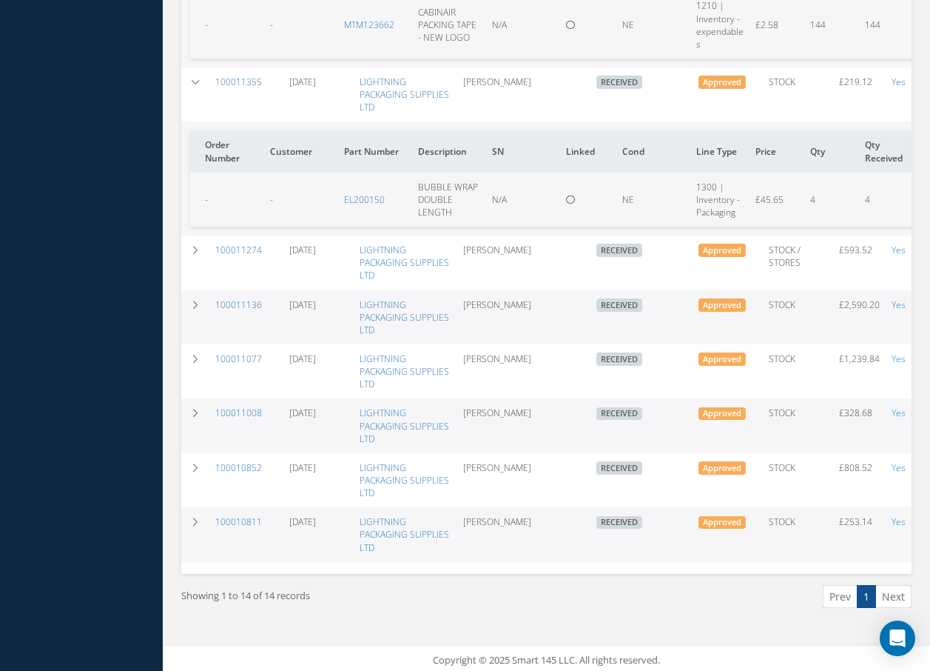
scroll to position [1819, 0]
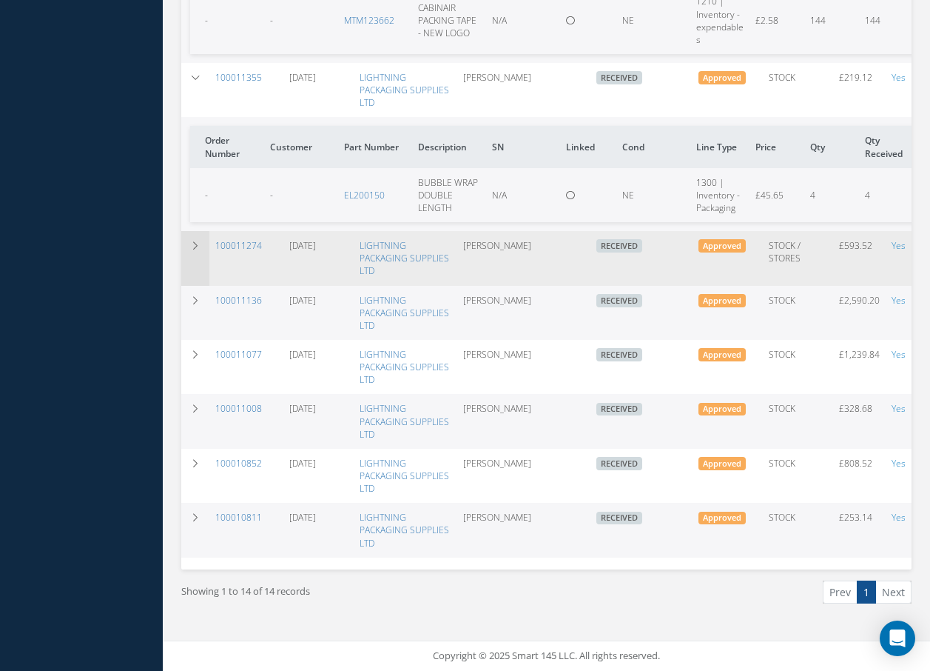
click at [192, 245] on td at bounding box center [195, 258] width 28 height 54
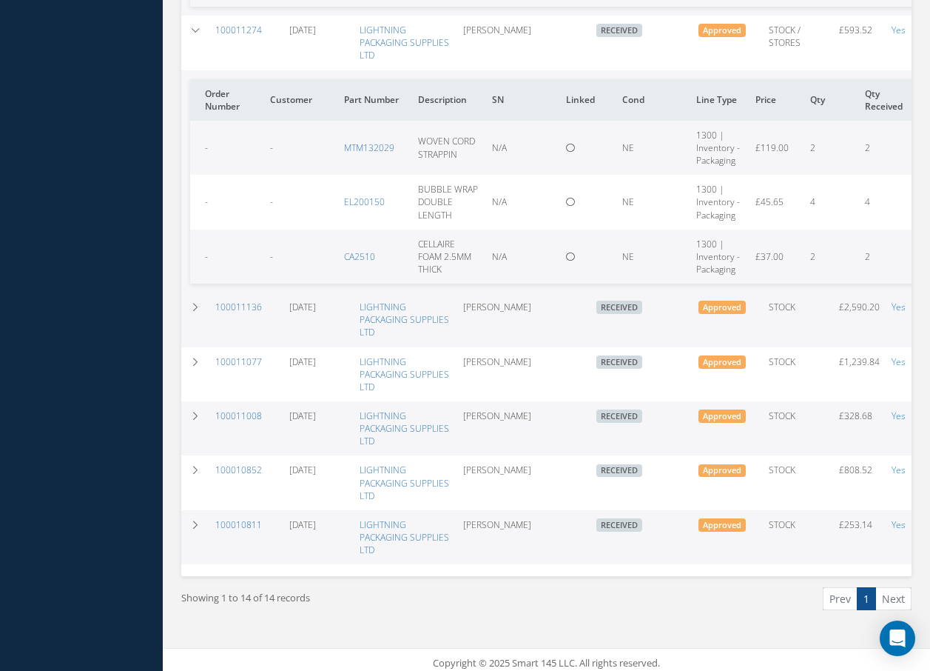
scroll to position [2042, 0]
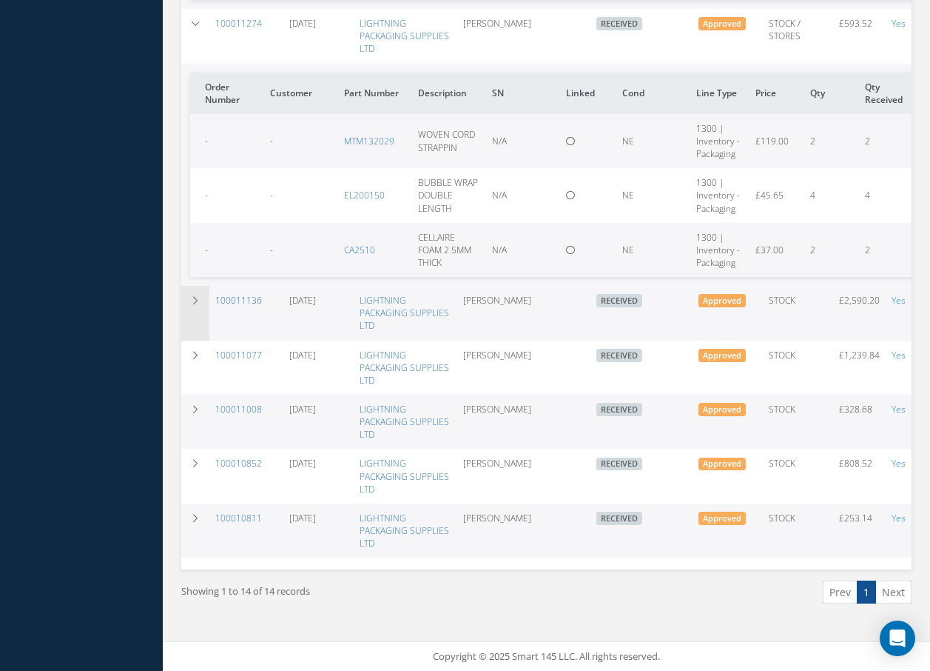
click at [192, 309] on td at bounding box center [195, 313] width 28 height 54
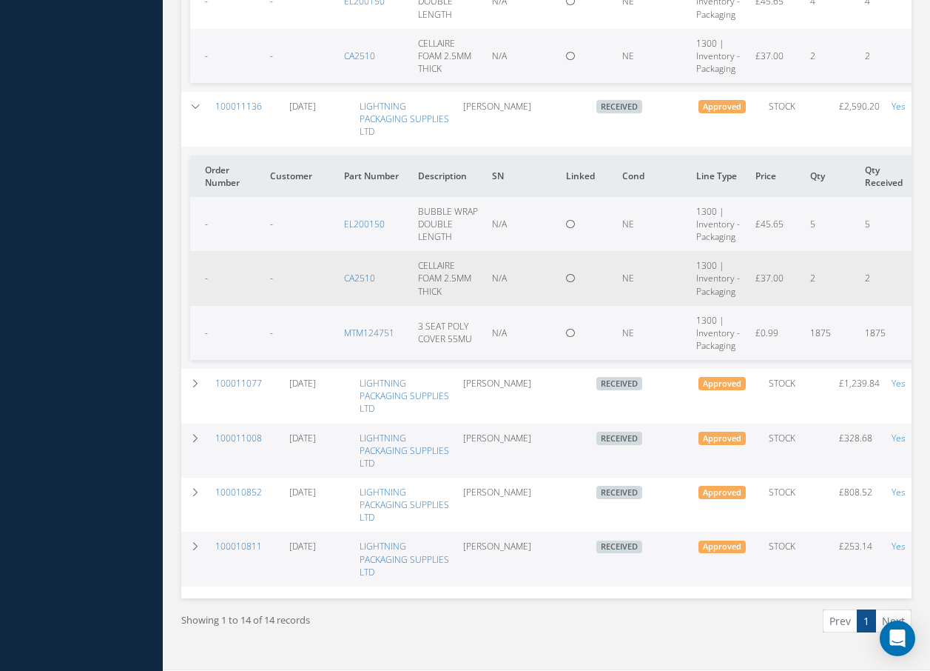
scroll to position [2264, 0]
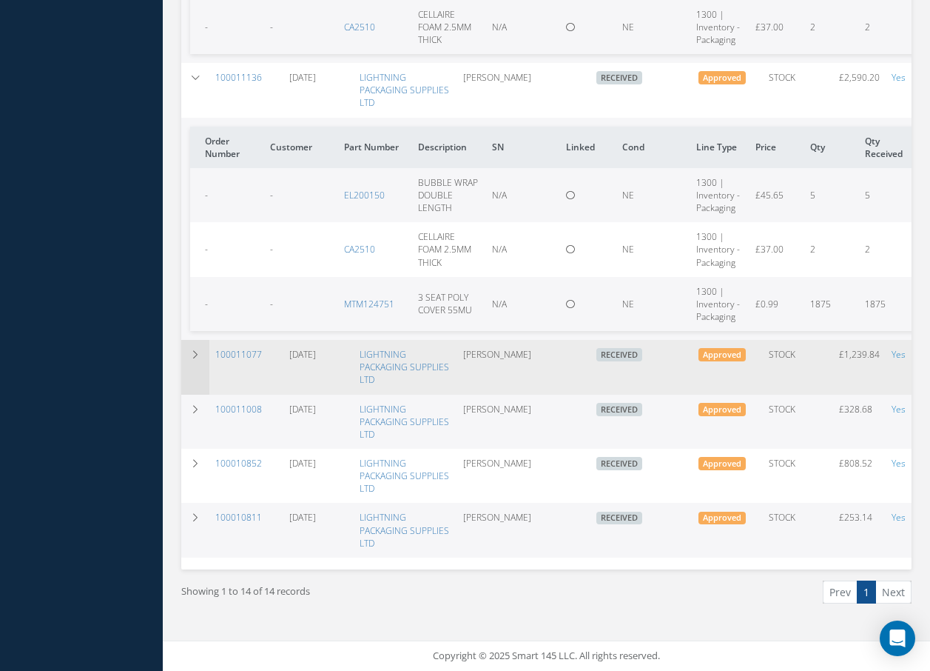
click at [193, 358] on td at bounding box center [195, 367] width 28 height 54
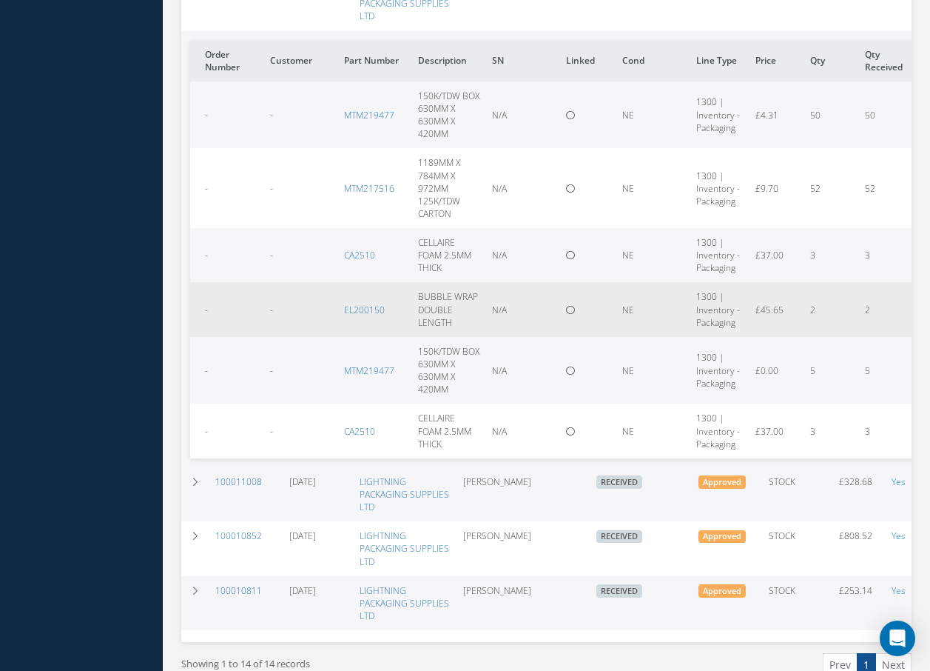
scroll to position [2700, 0]
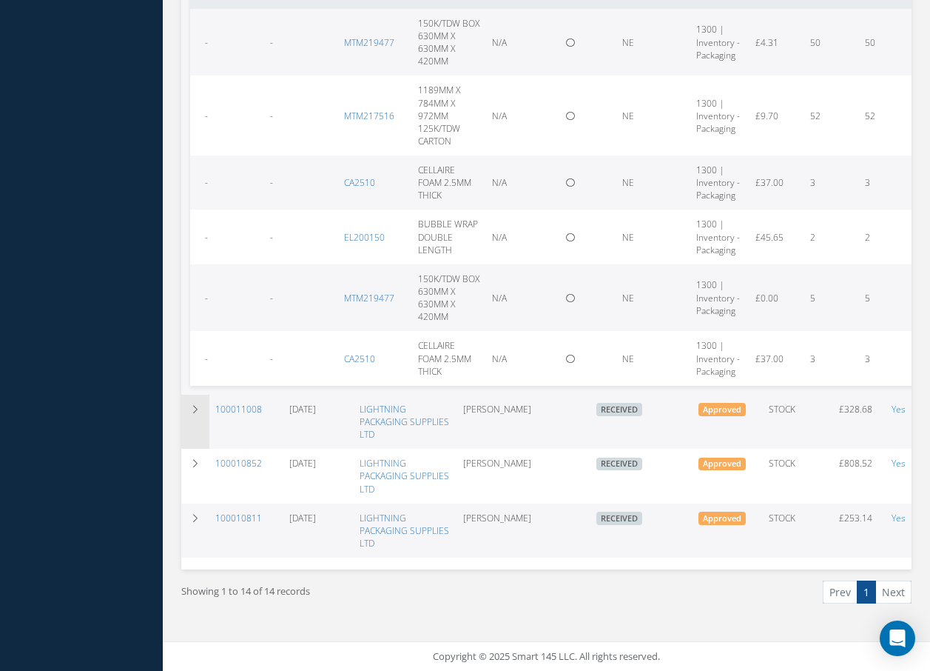
click at [204, 401] on td at bounding box center [195, 422] width 28 height 54
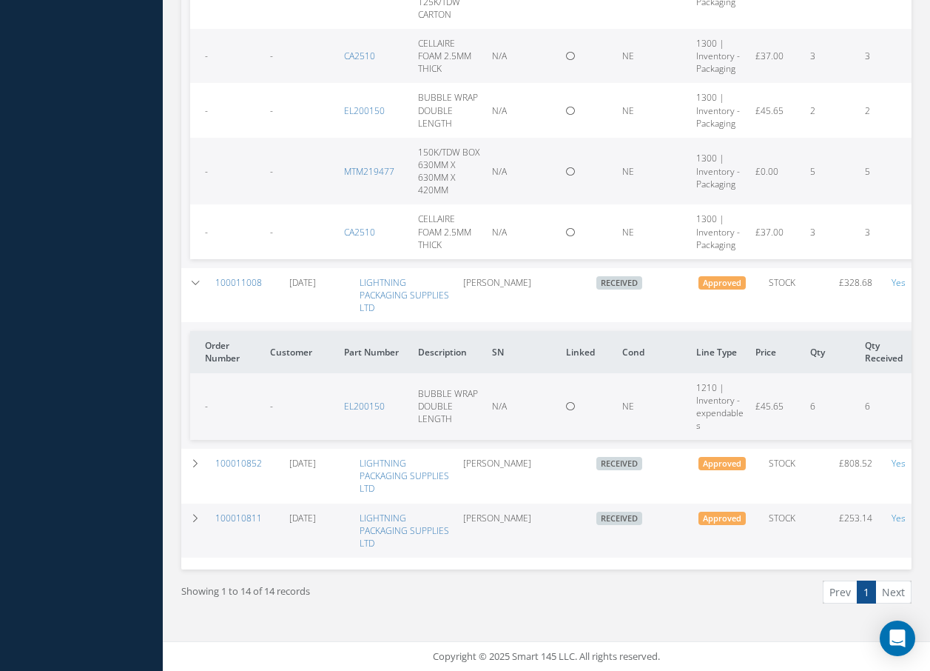
scroll to position [2827, 0]
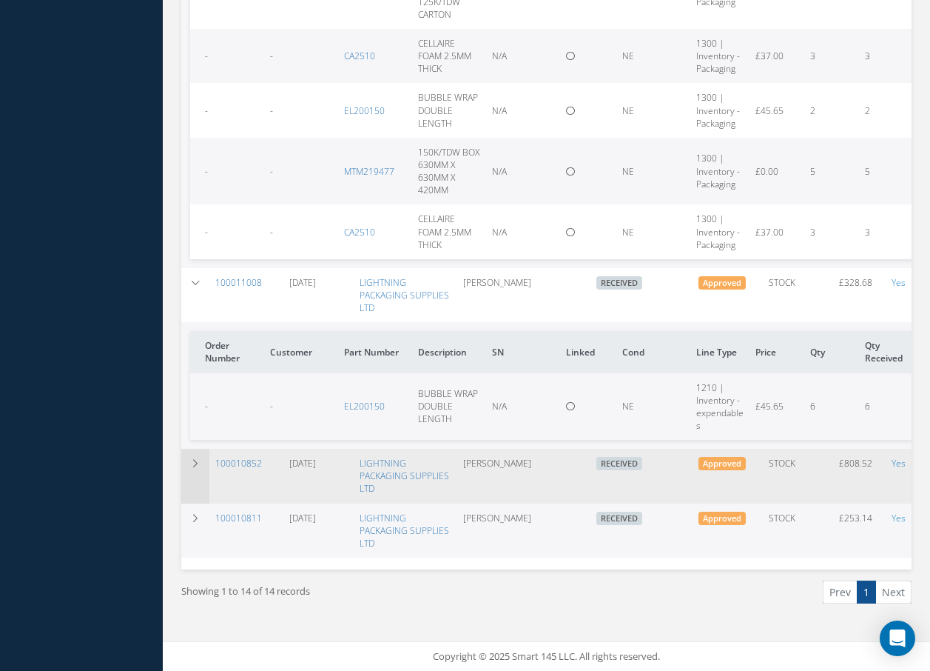
click at [198, 458] on td at bounding box center [195, 476] width 28 height 54
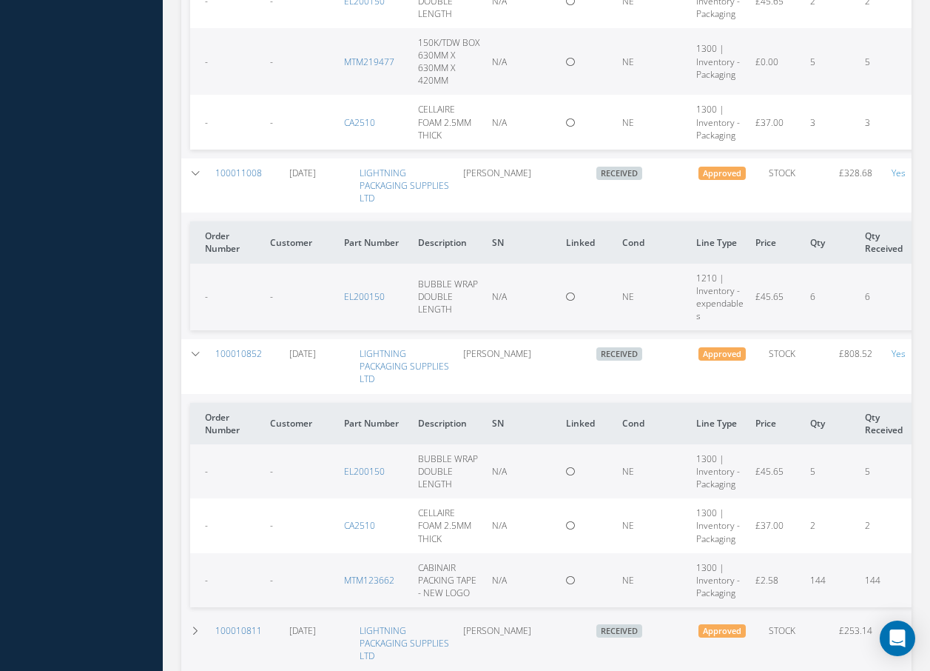
scroll to position [3050, 0]
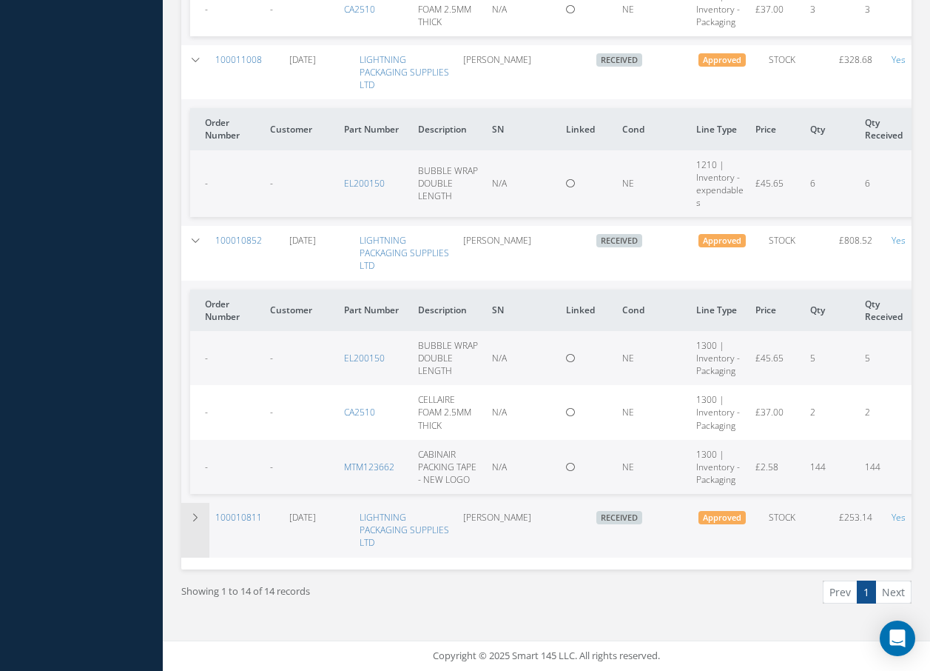
click at [193, 524] on td at bounding box center [195, 530] width 28 height 54
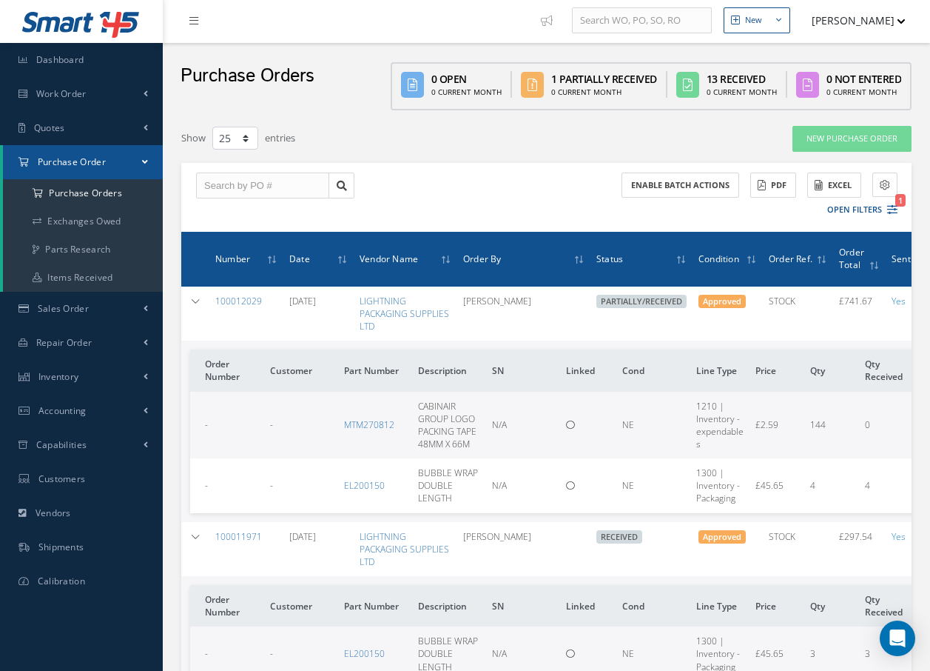
scroll to position [0, 0]
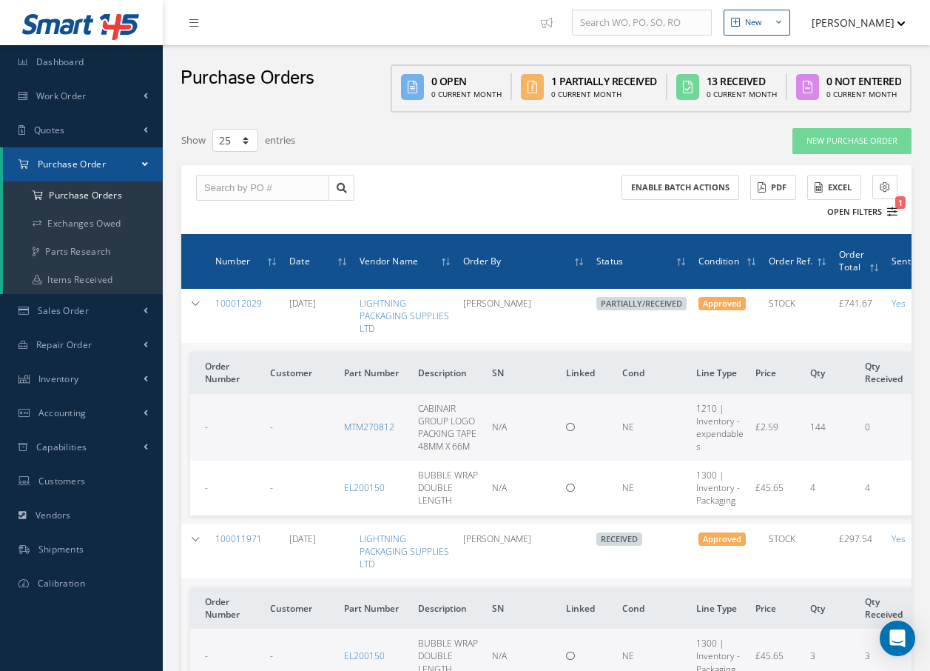
click at [845, 210] on button "Open Filters 1" at bounding box center [856, 212] width 84 height 24
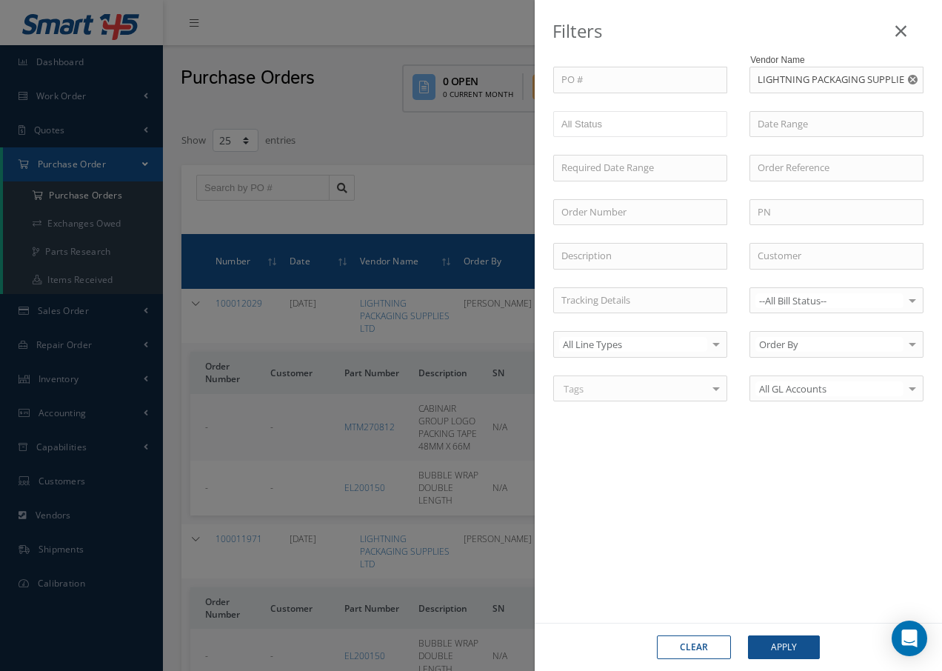
drag, startPoint x: 919, startPoint y: 76, endPoint x: 911, endPoint y: 77, distance: 7.4
click at [917, 76] on button "button" at bounding box center [914, 80] width 19 height 27
click at [869, 78] on input "text" at bounding box center [836, 80] width 174 height 27
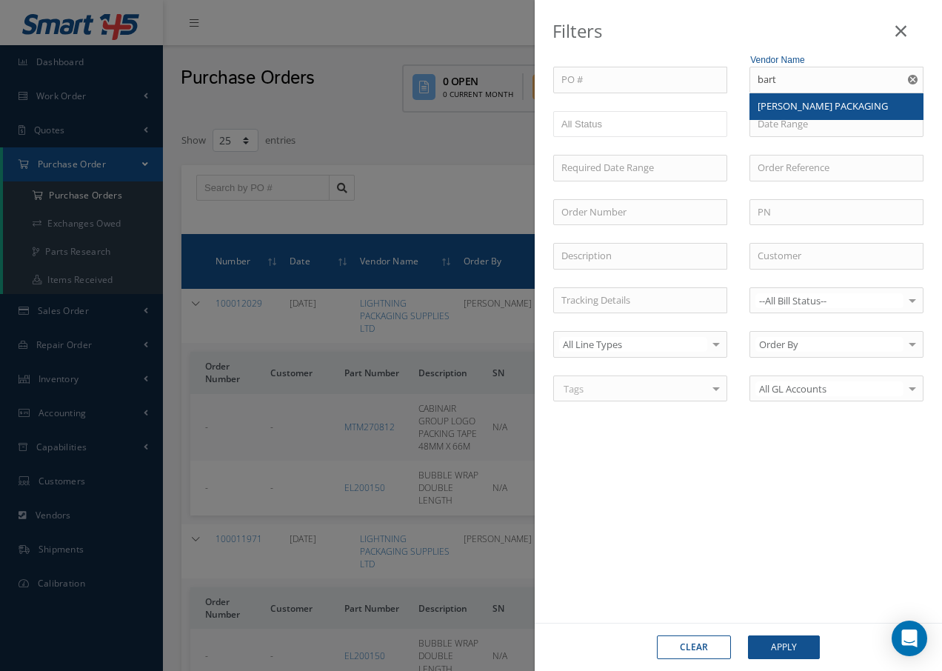
drag, startPoint x: 861, startPoint y: 107, endPoint x: 873, endPoint y: 107, distance: 12.6
click at [861, 106] on span "[PERSON_NAME] PACKAGING" at bounding box center [822, 105] width 130 height 13
type input "[PERSON_NAME] PACKAGING"
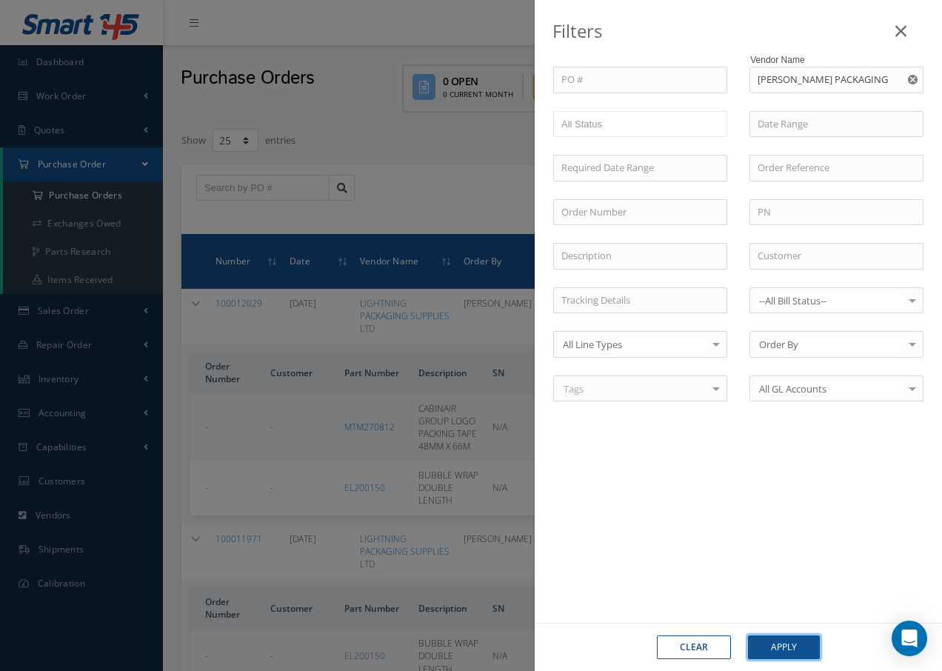
click at [786, 648] on button "Apply" at bounding box center [784, 647] width 72 height 24
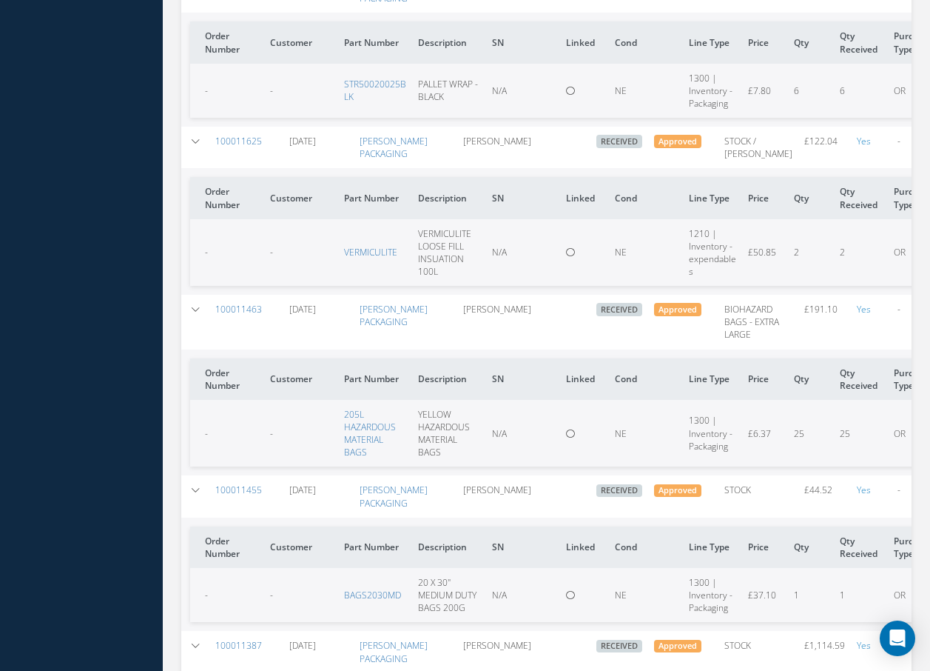
scroll to position [1406, 0]
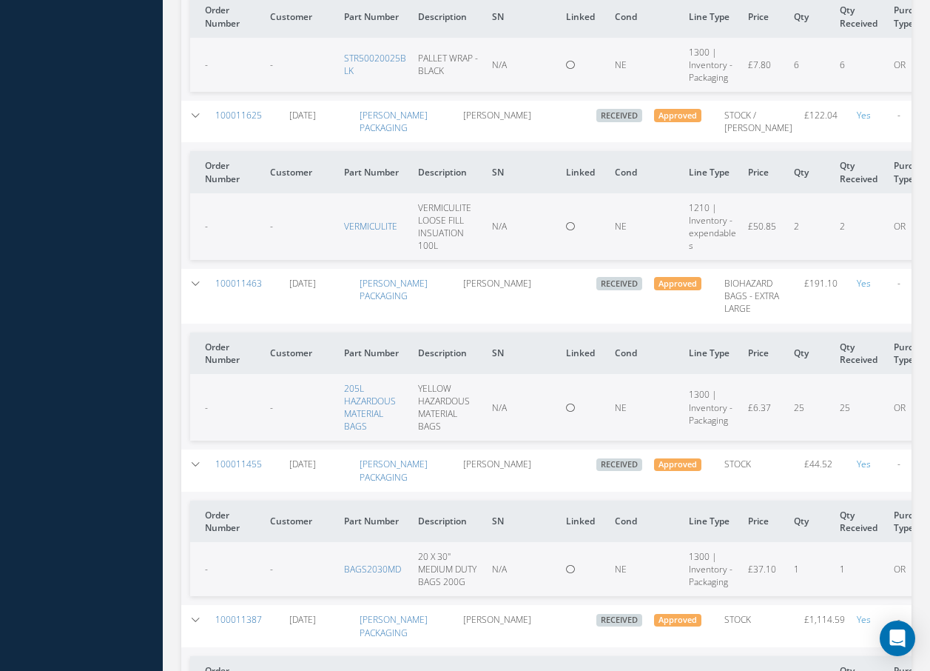
click at [94, 141] on div "Smart 145 Dashboard Work Order Work Order Preview Work Order Work Order Quotes …" at bounding box center [465, 124] width 930 height 3060
click at [552, 643] on td "[PERSON_NAME]" at bounding box center [523, 625] width 133 height 41
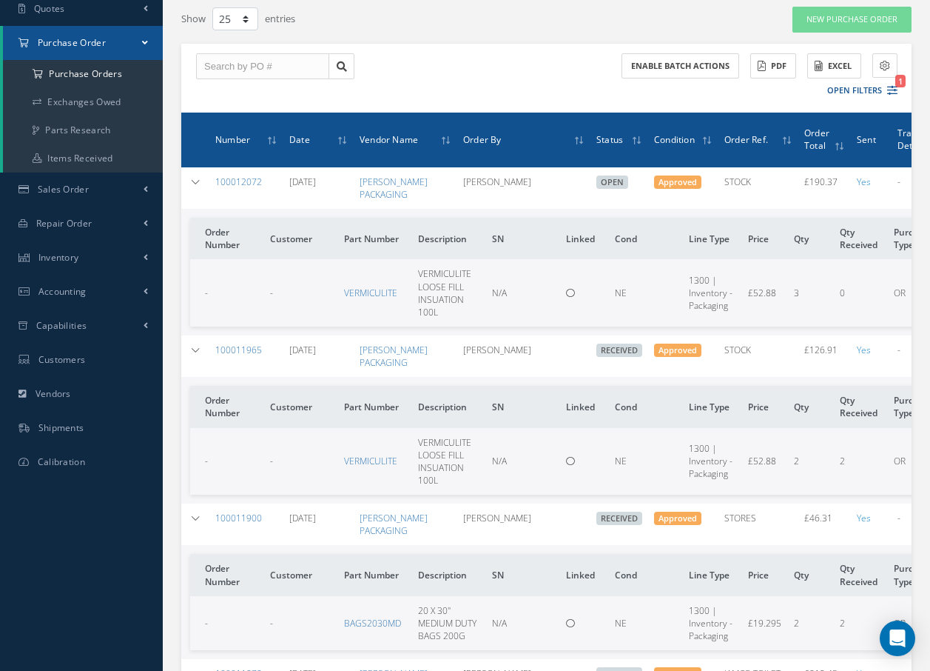
scroll to position [148, 0]
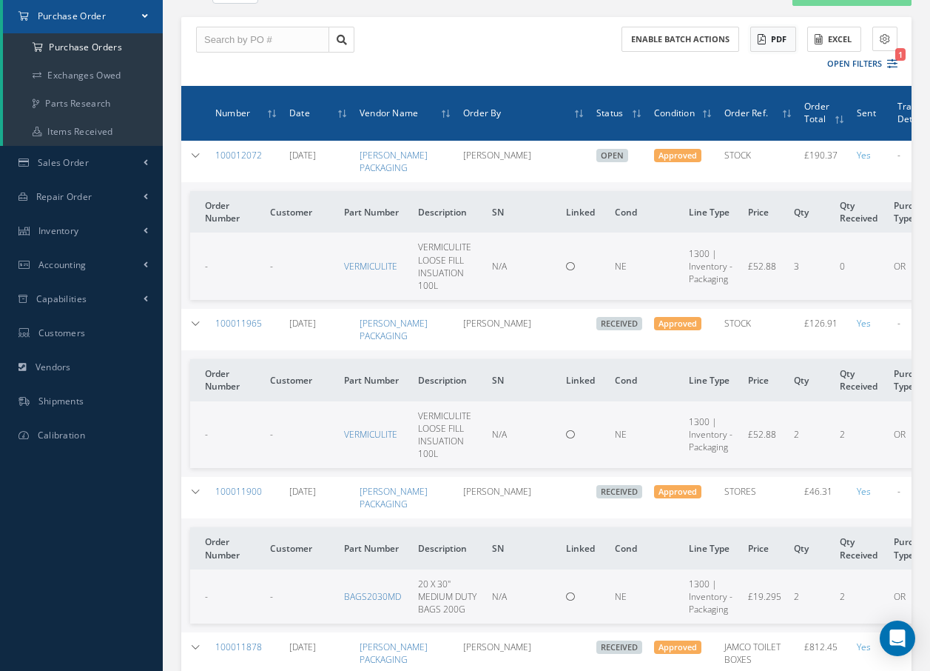
click at [764, 36] on icon at bounding box center [762, 39] width 8 height 10
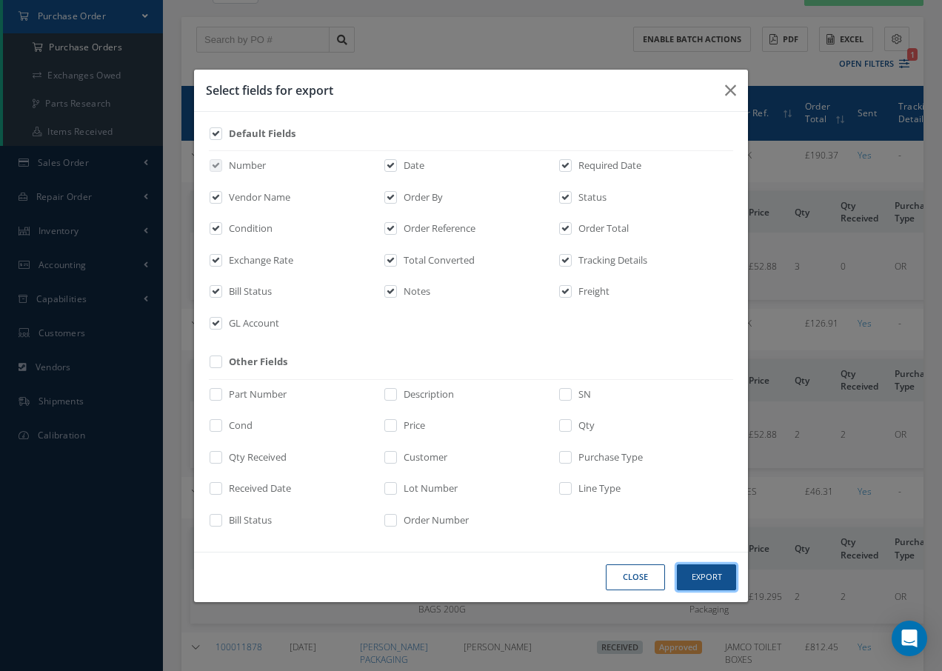
click at [698, 577] on button "Export" at bounding box center [706, 577] width 59 height 26
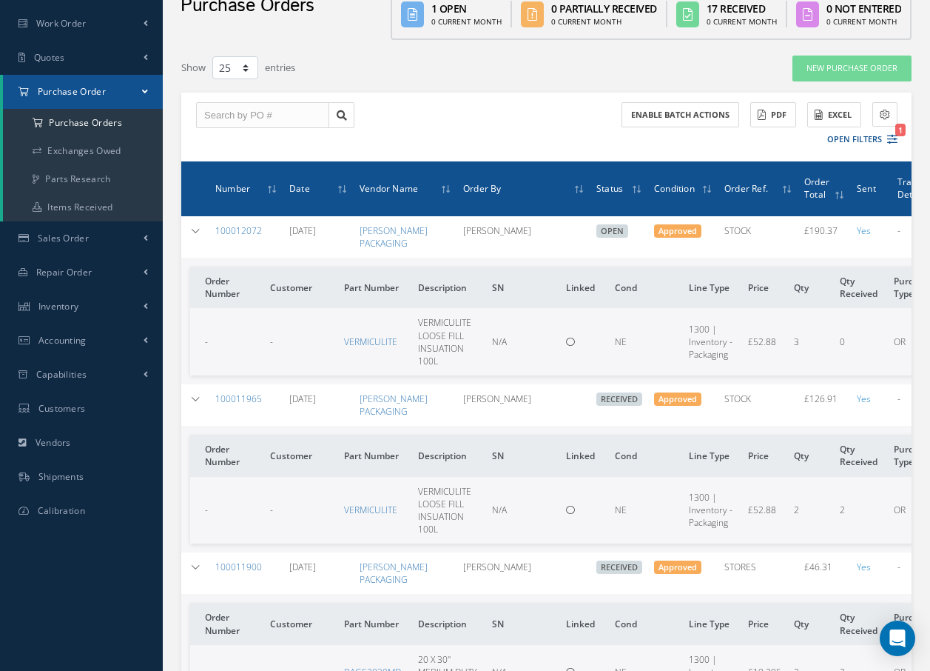
scroll to position [0, 0]
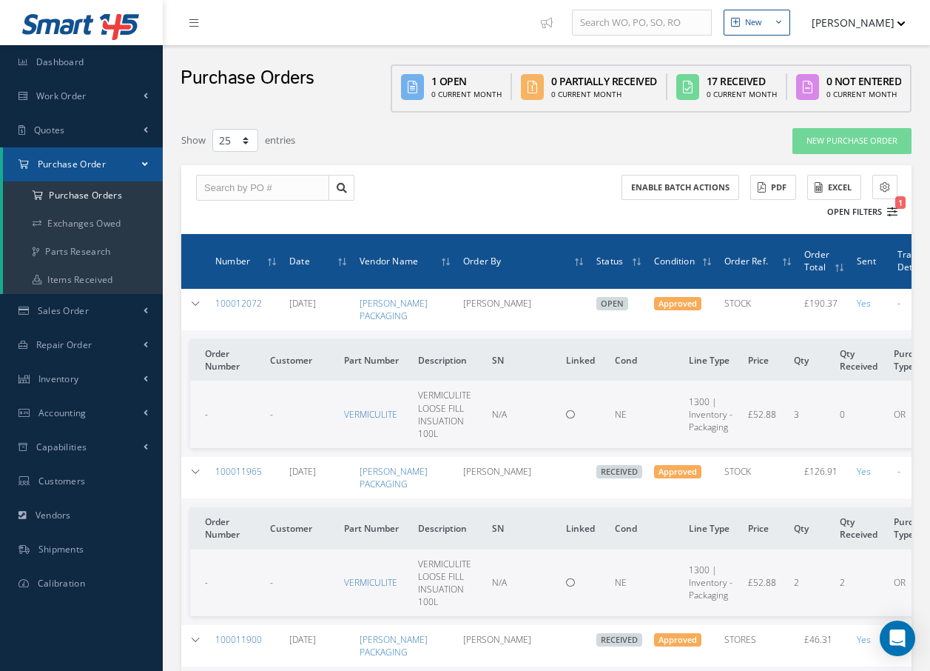
click at [868, 213] on button "Open Filters 1" at bounding box center [856, 212] width 84 height 24
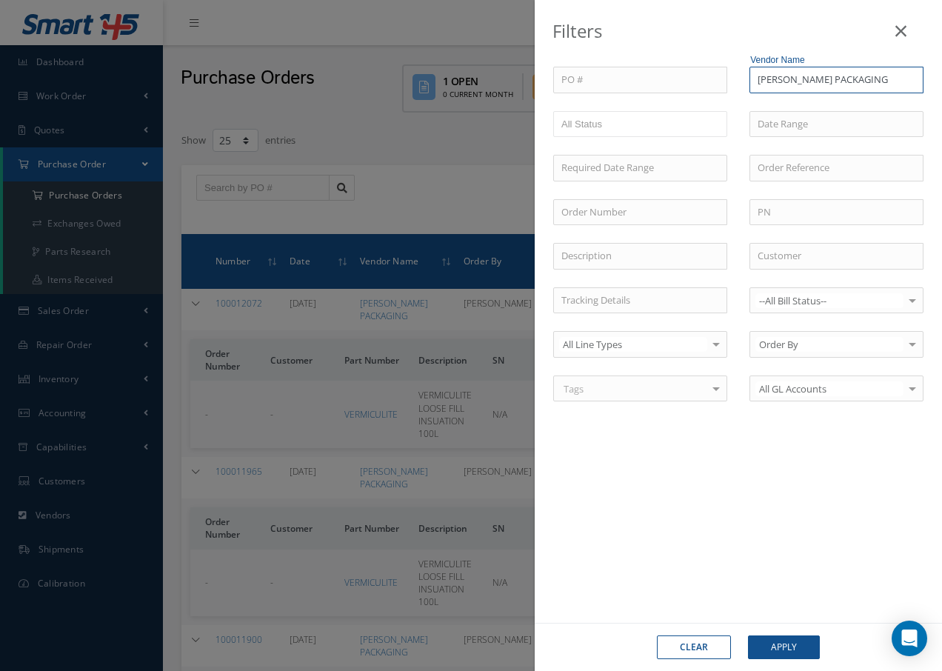
drag, startPoint x: 895, startPoint y: 81, endPoint x: 692, endPoint y: 73, distance: 203.0
click at [692, 73] on div "PO # Vendor Name BARTON JONES PACKAGING BARTON JONES PACKAGING Open Partially/R…" at bounding box center [738, 243] width 392 height 352
type input "lightenin"
click at [802, 81] on input "lightenin" at bounding box center [836, 80] width 174 height 27
drag, startPoint x: 822, startPoint y: 81, endPoint x: 737, endPoint y: 81, distance: 85.1
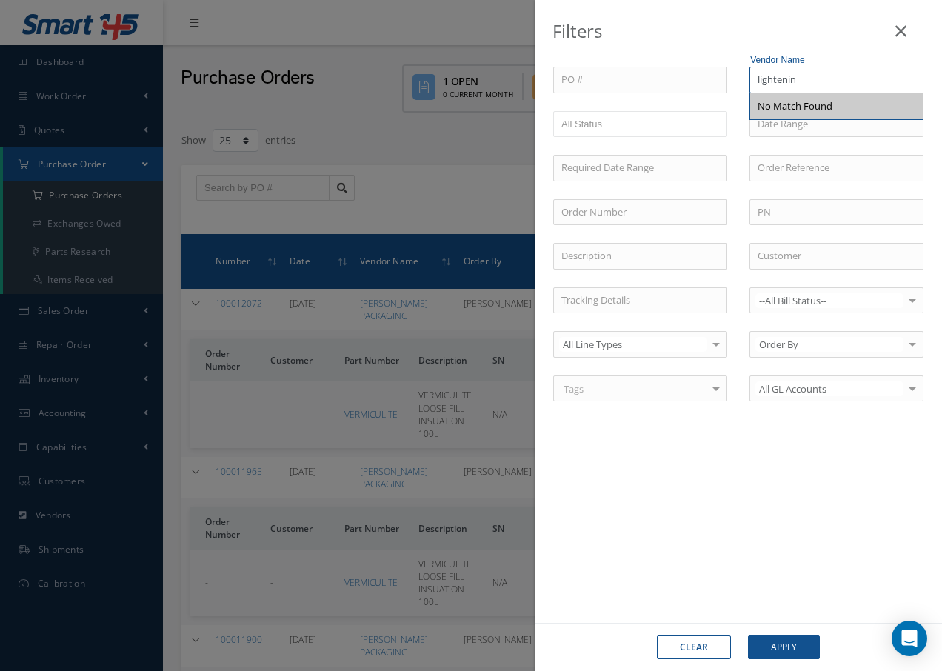
click at [737, 81] on div "PO # Vendor Name lightenin No Match Found Open Partially/Received Received Canc…" at bounding box center [738, 243] width 392 height 352
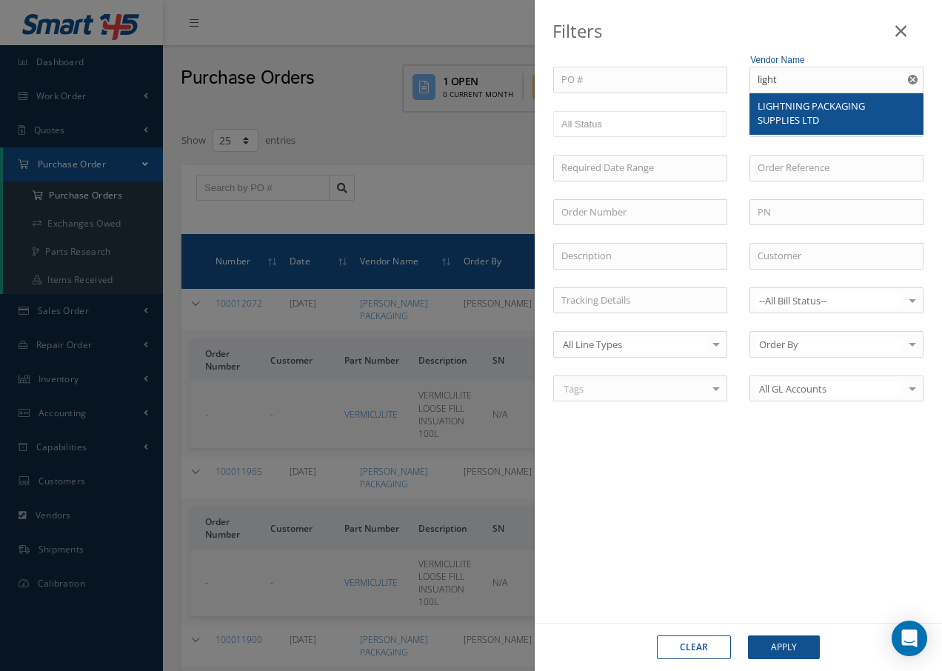
click at [782, 101] on span "LIGHTNING PACKAGING SUPPLIES LTD" at bounding box center [810, 113] width 107 height 28
type input "LIGHTNING PACKAGING SUPPLIES LTD"
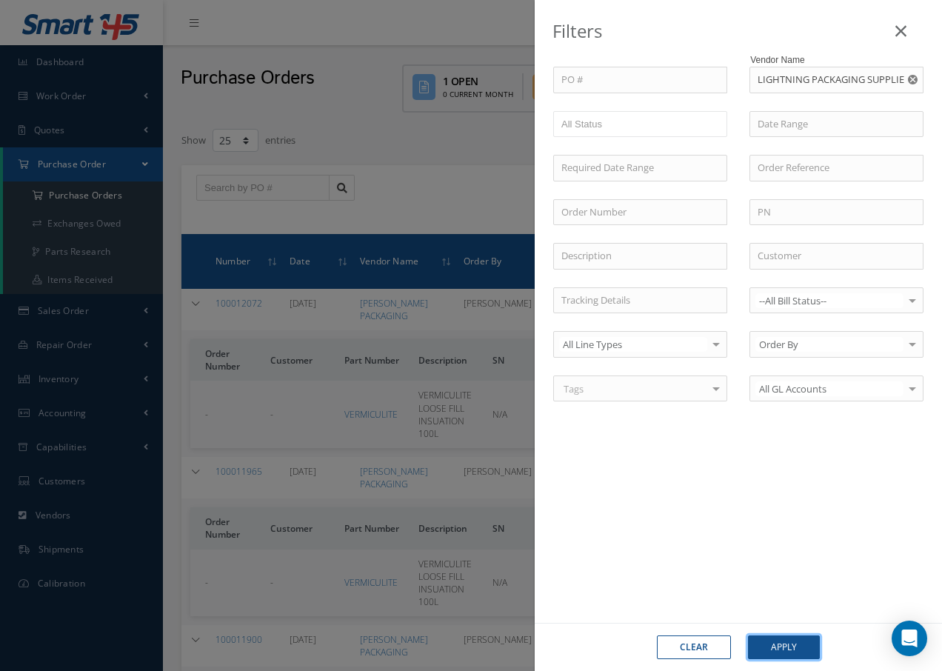
click at [782, 645] on button "Apply" at bounding box center [784, 647] width 72 height 24
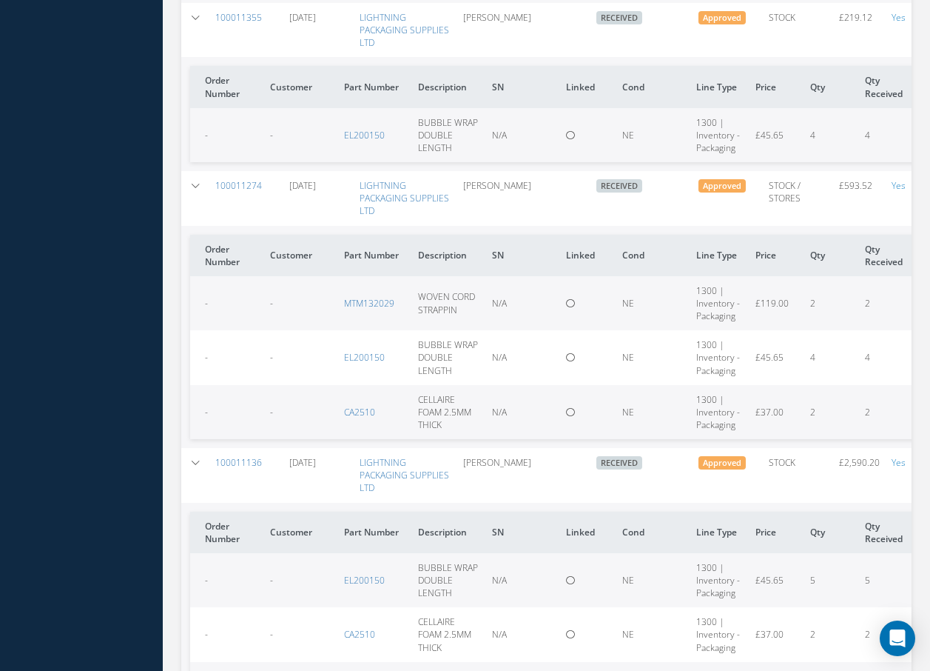
scroll to position [1628, 0]
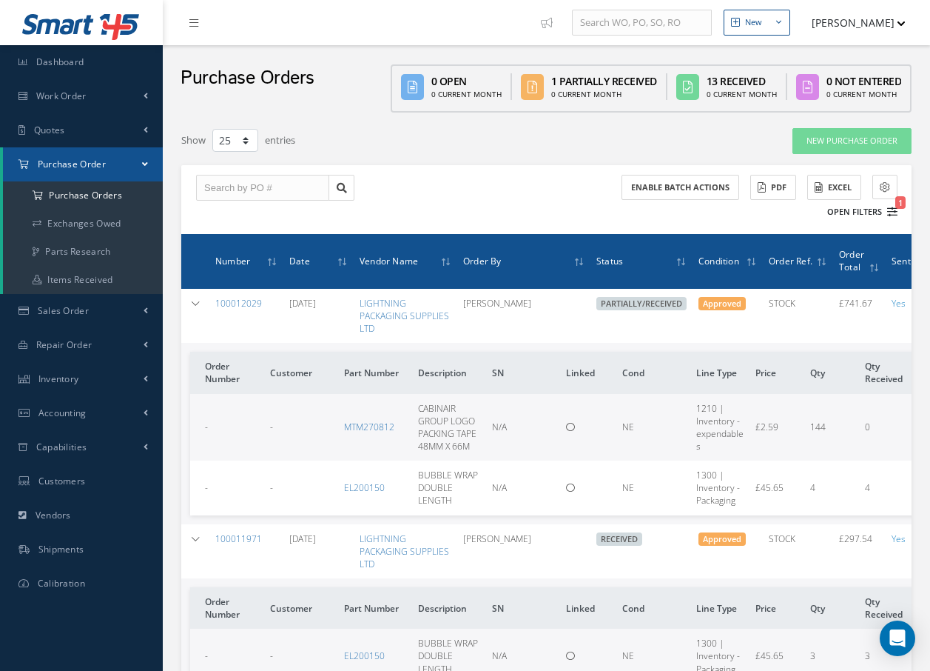
click at [870, 212] on button "Open Filters 1" at bounding box center [856, 212] width 84 height 24
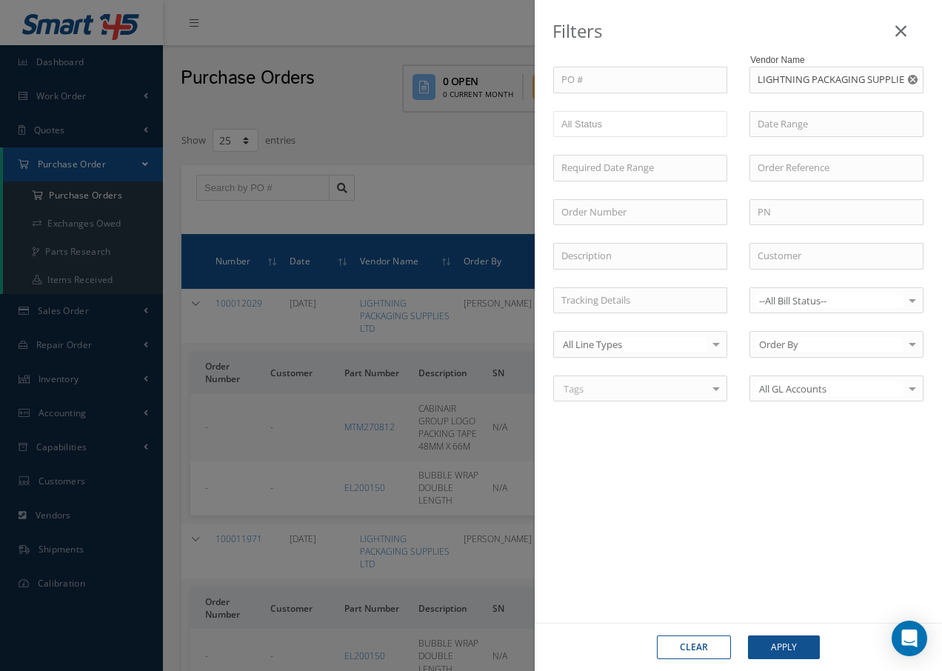
click at [913, 80] on use "Reset" at bounding box center [913, 80] width 10 height 10
click at [873, 81] on input "text" at bounding box center [836, 80] width 174 height 27
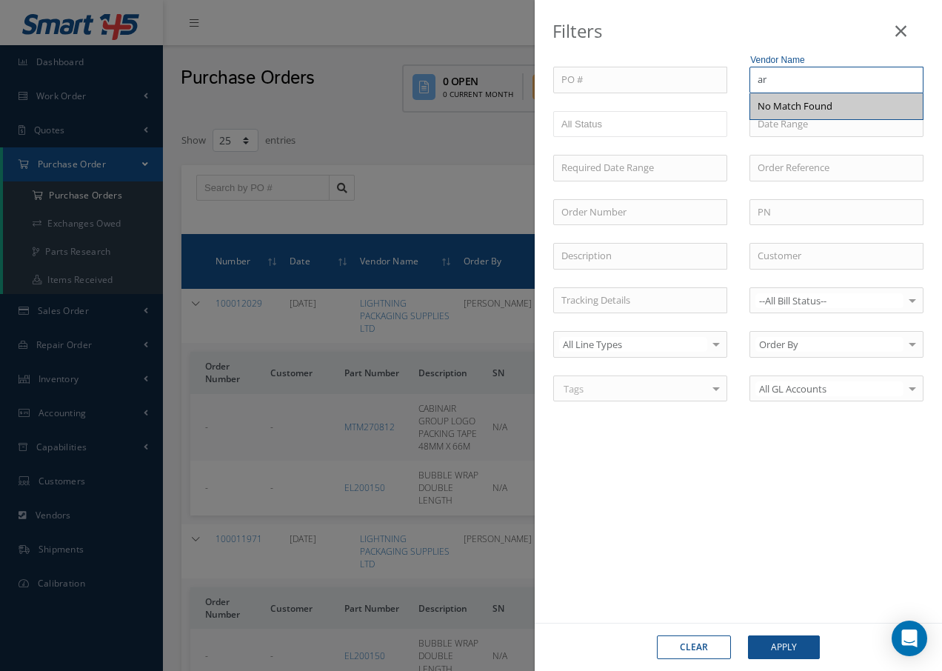
type input "a"
type input "A"
type input "L"
click at [897, 35] on icon at bounding box center [900, 31] width 11 height 18
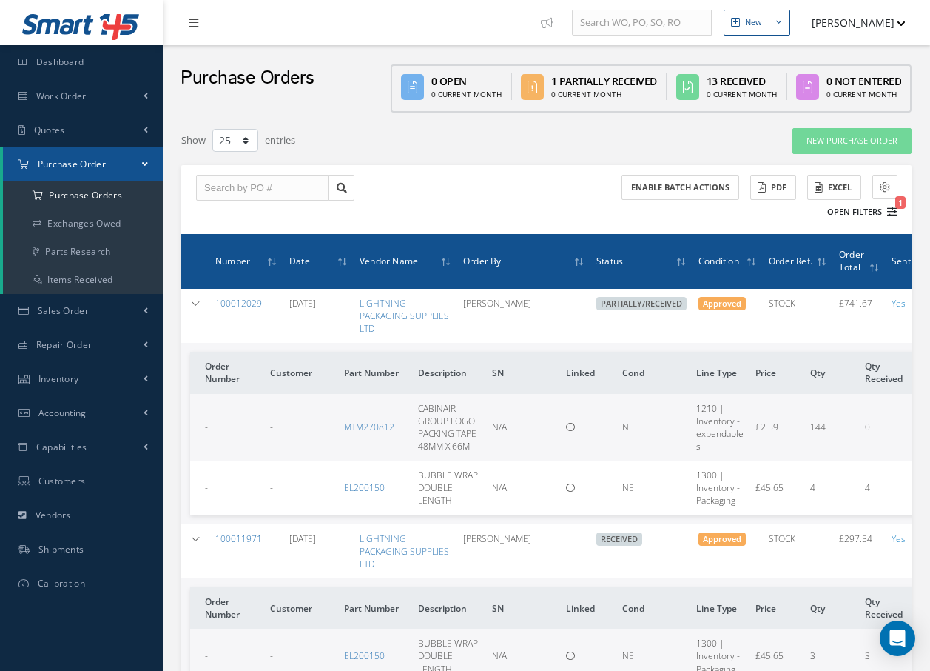
click at [869, 212] on button "Open Filters 1" at bounding box center [856, 212] width 84 height 24
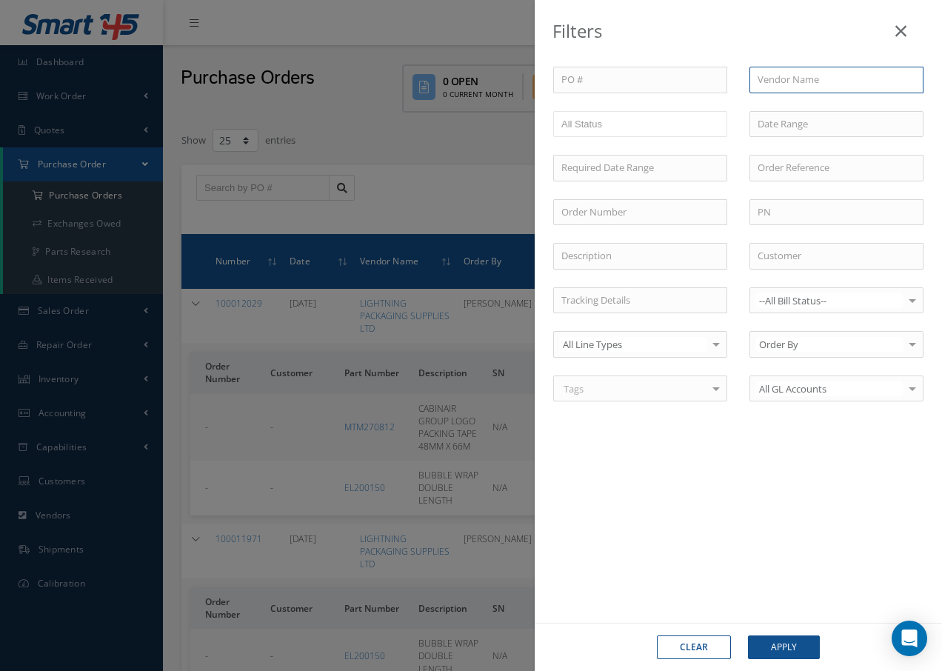
click at [796, 80] on input "text" at bounding box center [836, 80] width 174 height 27
type input "A"
type input "F"
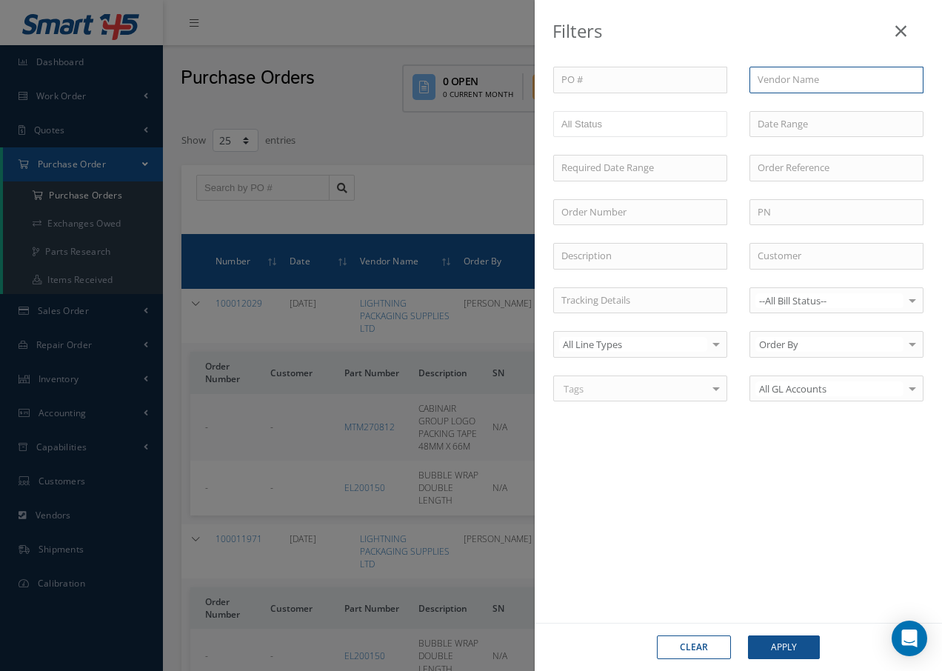
type input "D"
click at [900, 27] on icon at bounding box center [900, 31] width 11 height 18
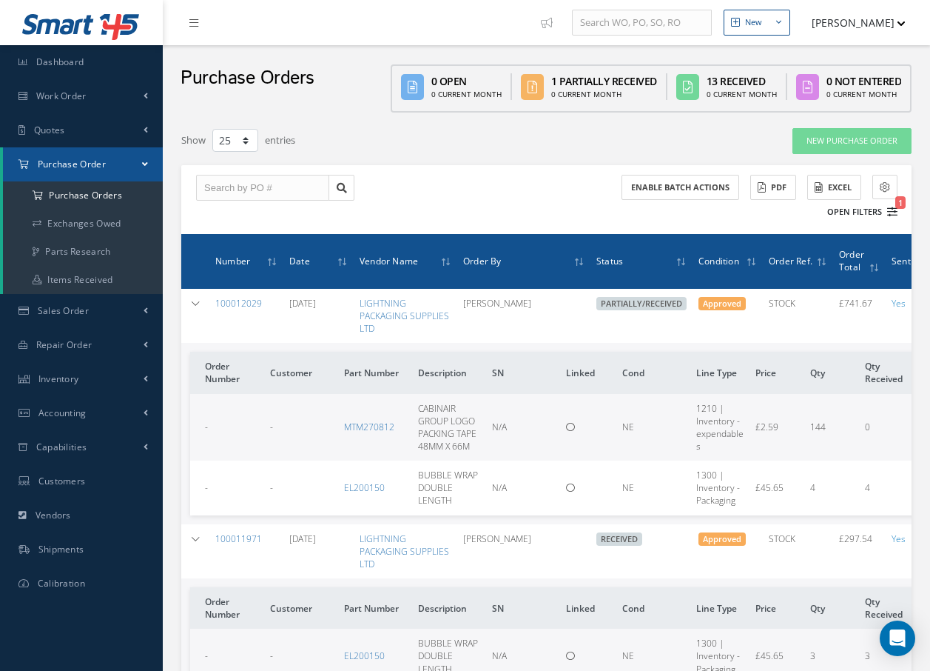
click at [874, 212] on button "Open Filters 1" at bounding box center [856, 212] width 84 height 24
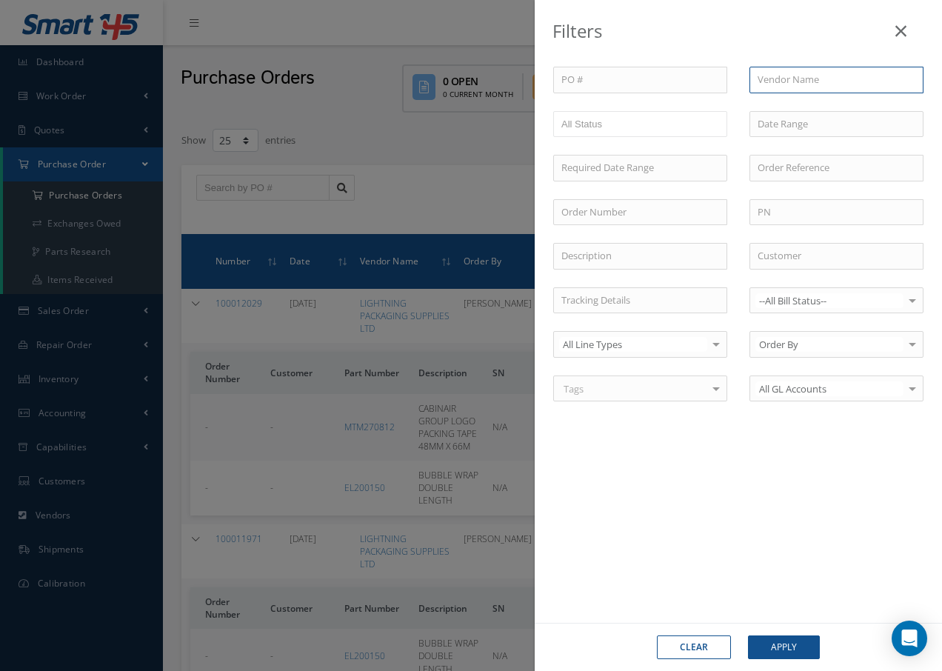
click at [833, 77] on input "text" at bounding box center [836, 80] width 174 height 27
type input "A"
click at [705, 647] on button "Clear" at bounding box center [694, 647] width 74 height 24
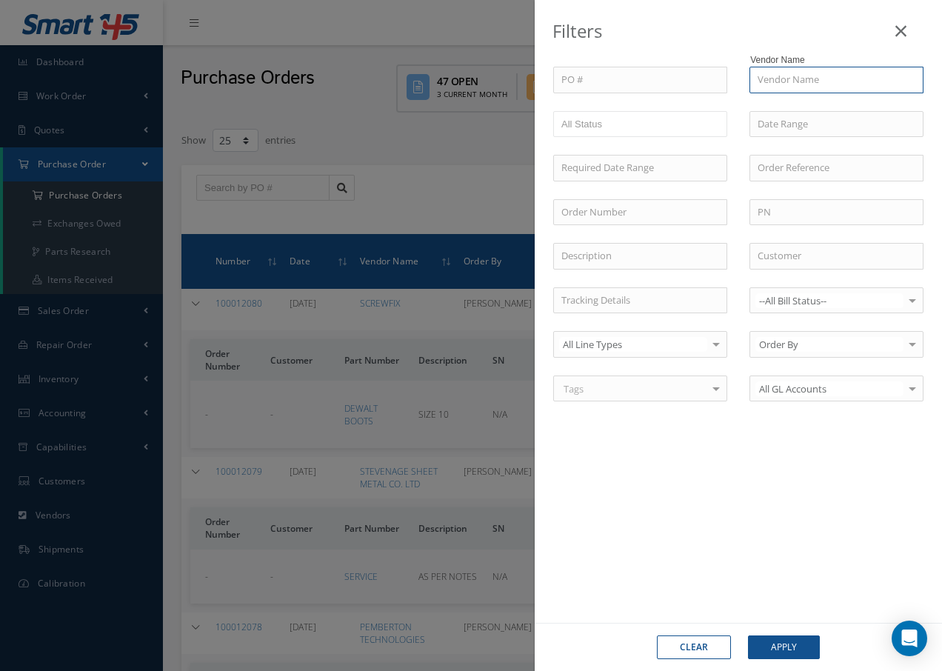
click at [822, 78] on input "text" at bounding box center [836, 80] width 174 height 27
type input "A"
click at [905, 24] on icon at bounding box center [900, 31] width 11 height 18
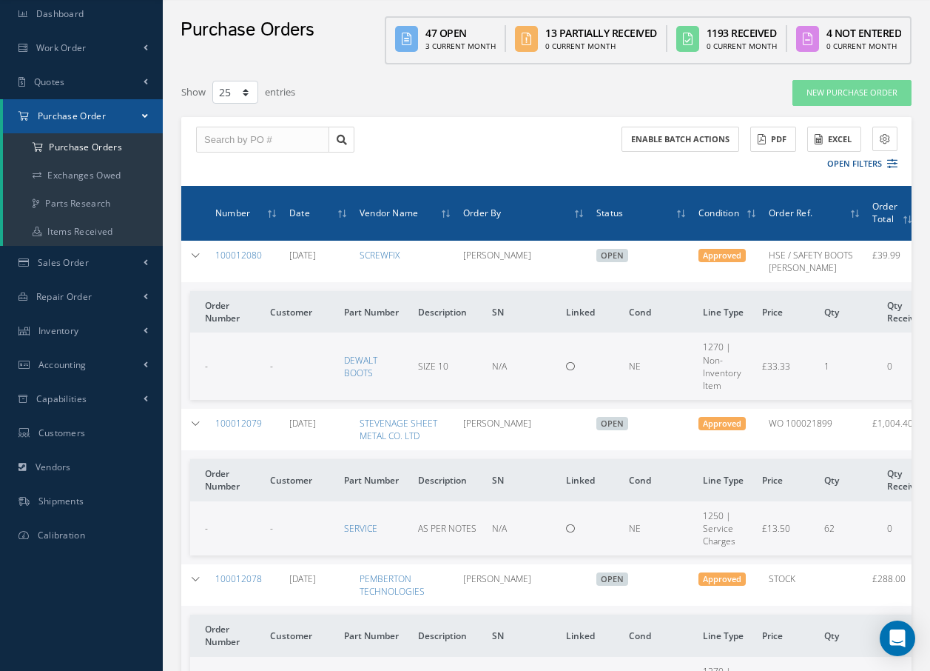
scroll to position [74, 0]
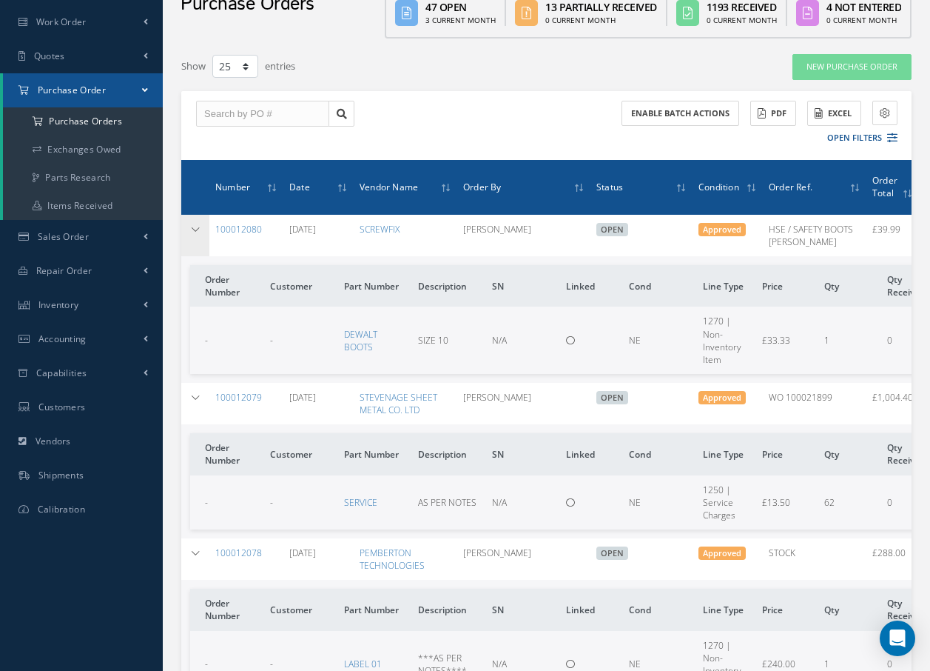
click at [197, 229] on icon at bounding box center [195, 229] width 10 height 9
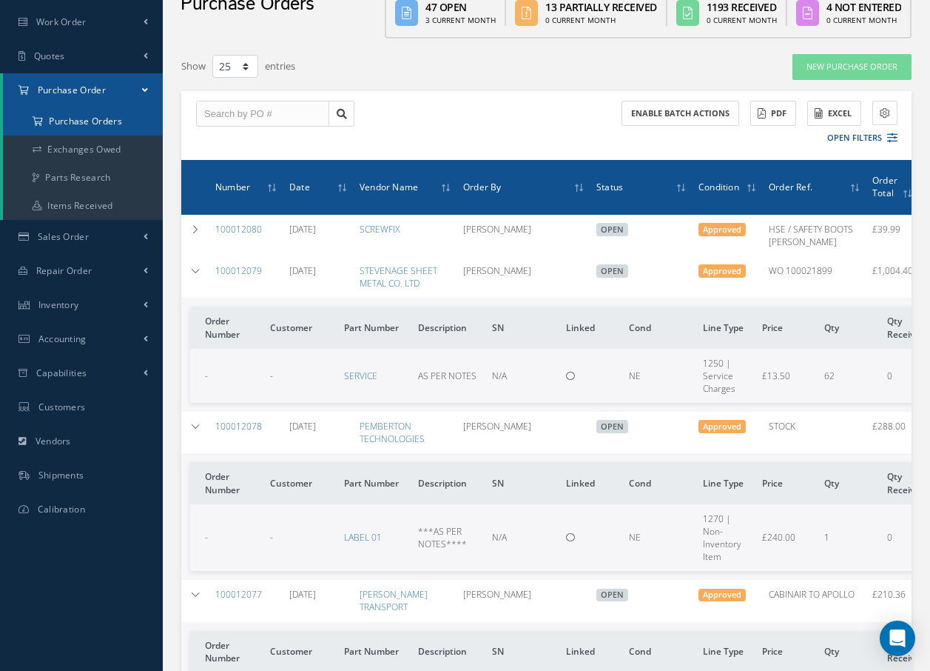
click at [113, 116] on a=1&status_id=2&status_id=3&status_id=5&collapsedFilters"] "Purchase Orders" at bounding box center [83, 121] width 160 height 28
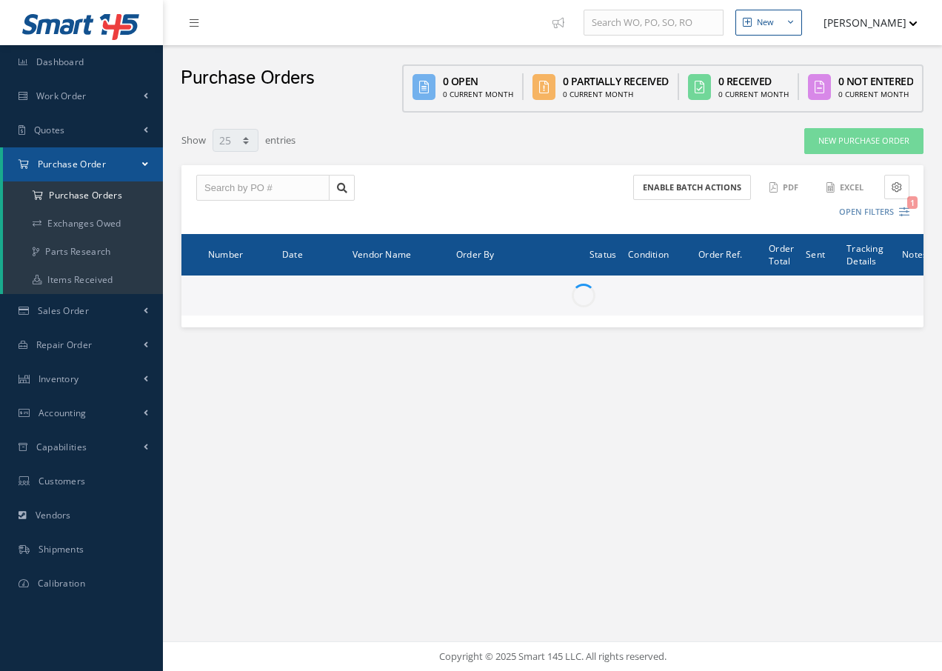
select select "25"
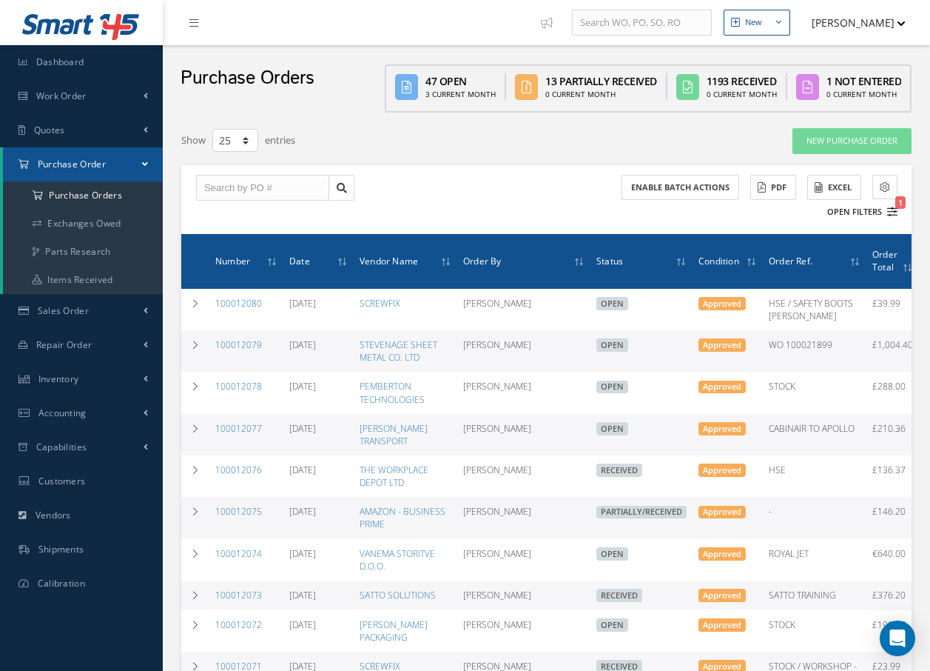
click at [880, 209] on button "Open Filters 1" at bounding box center [856, 212] width 84 height 24
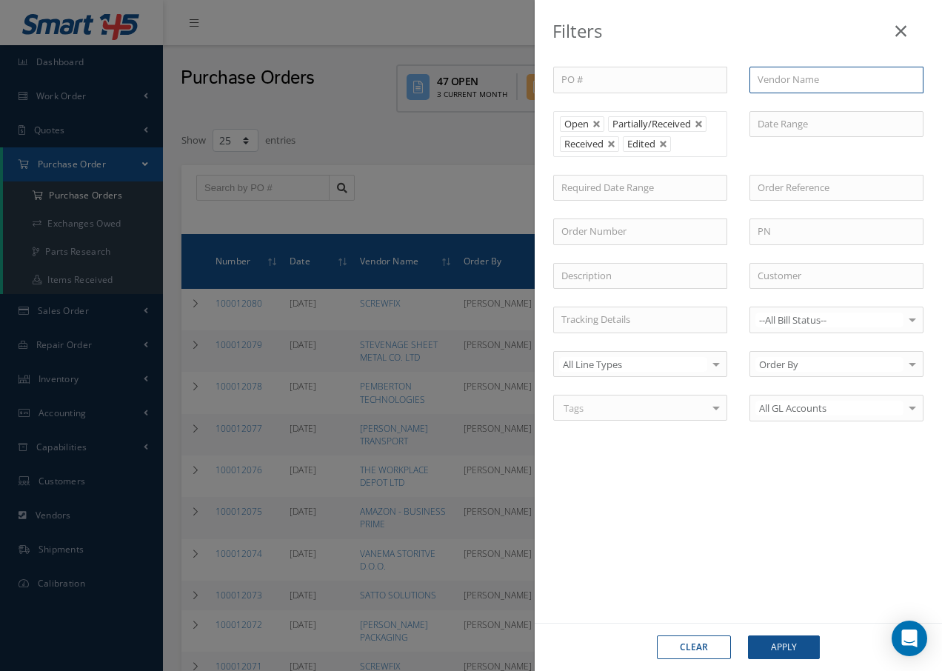
click at [825, 76] on input "text" at bounding box center [836, 80] width 174 height 27
type input "AR"
click at [662, 146] on link at bounding box center [663, 144] width 9 height 9
click at [700, 127] on link at bounding box center [698, 124] width 9 height 9
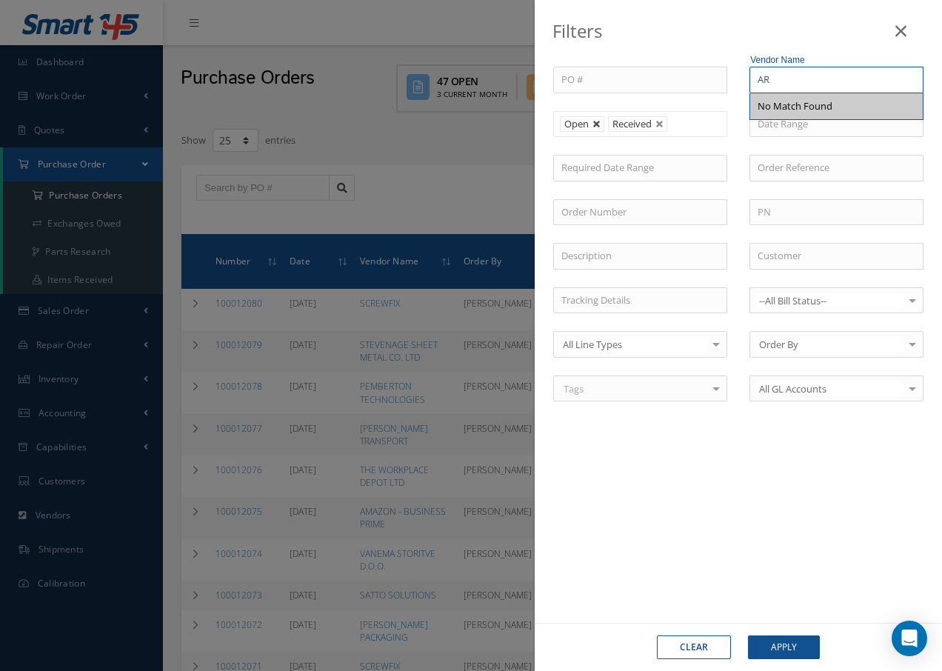
click at [597, 125] on link at bounding box center [596, 124] width 9 height 9
click at [614, 128] on link at bounding box center [611, 124] width 9 height 9
type input "All Status"
type input "AR"
click at [904, 30] on icon at bounding box center [900, 31] width 11 height 18
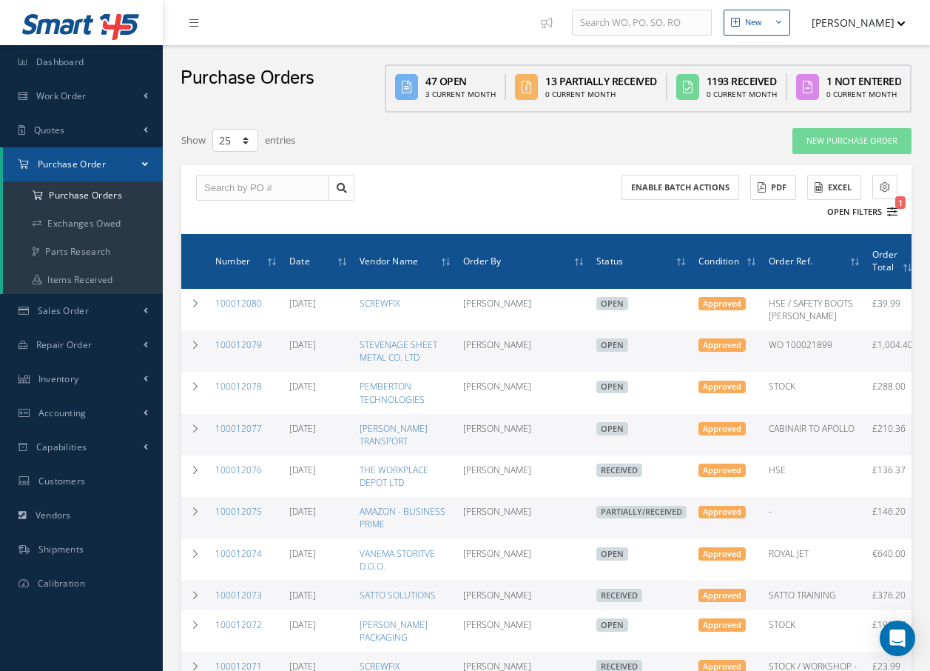
click at [859, 212] on button "Open Filters 1" at bounding box center [856, 212] width 84 height 24
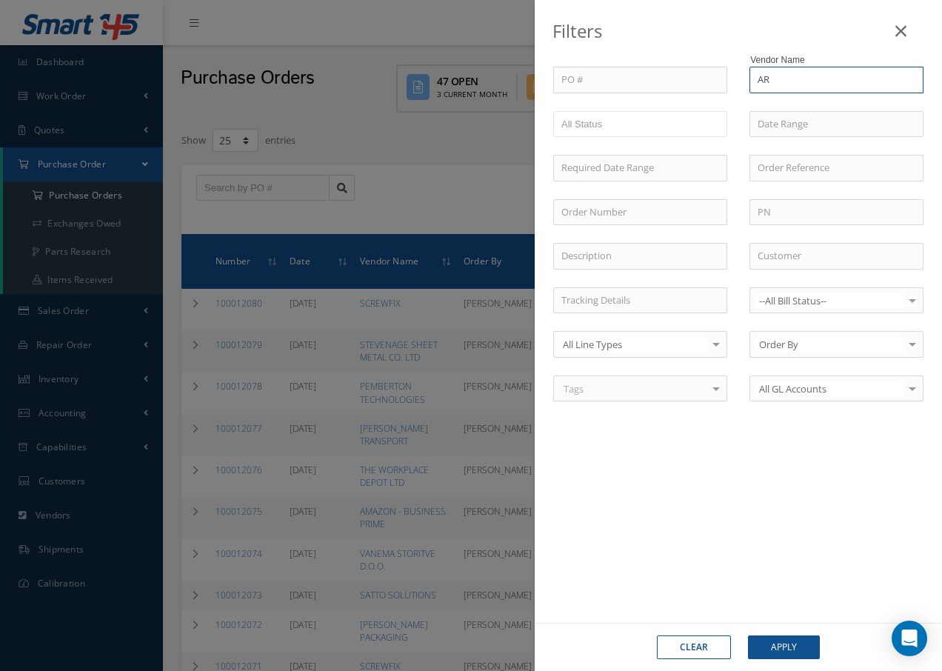
click at [809, 82] on input "AR" at bounding box center [836, 80] width 174 height 27
drag, startPoint x: 771, startPoint y: 81, endPoint x: 745, endPoint y: 80, distance: 26.7
click at [746, 80] on div "Vendor Name AR No Match Found" at bounding box center [836, 80] width 196 height 27
click at [765, 28] on div "Filters" at bounding box center [737, 28] width 407 height 56
click at [900, 32] on icon at bounding box center [900, 31] width 11 height 18
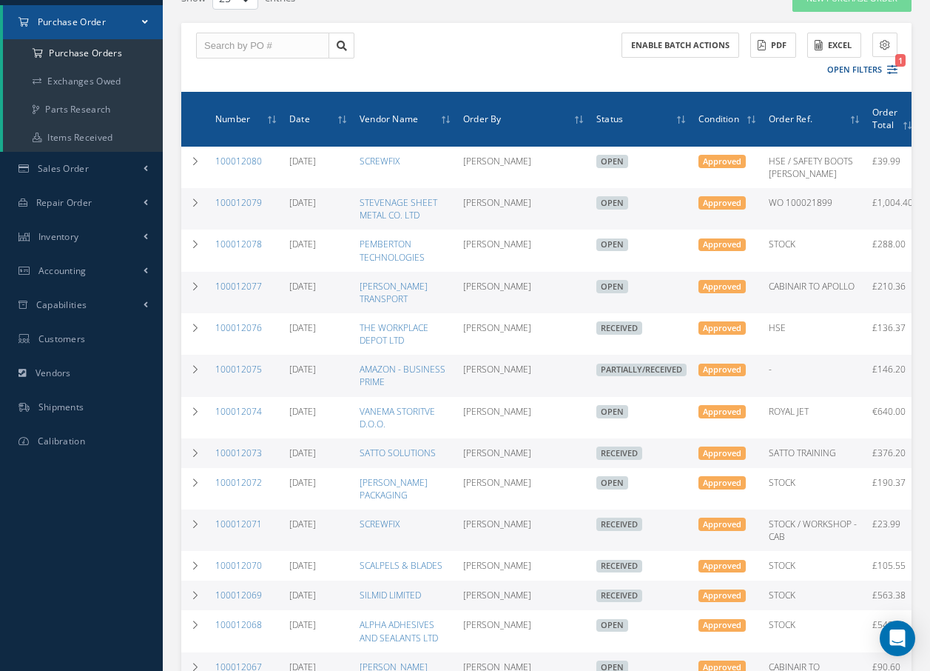
scroll to position [148, 0]
